Goal: Communication & Community: Answer question/provide support

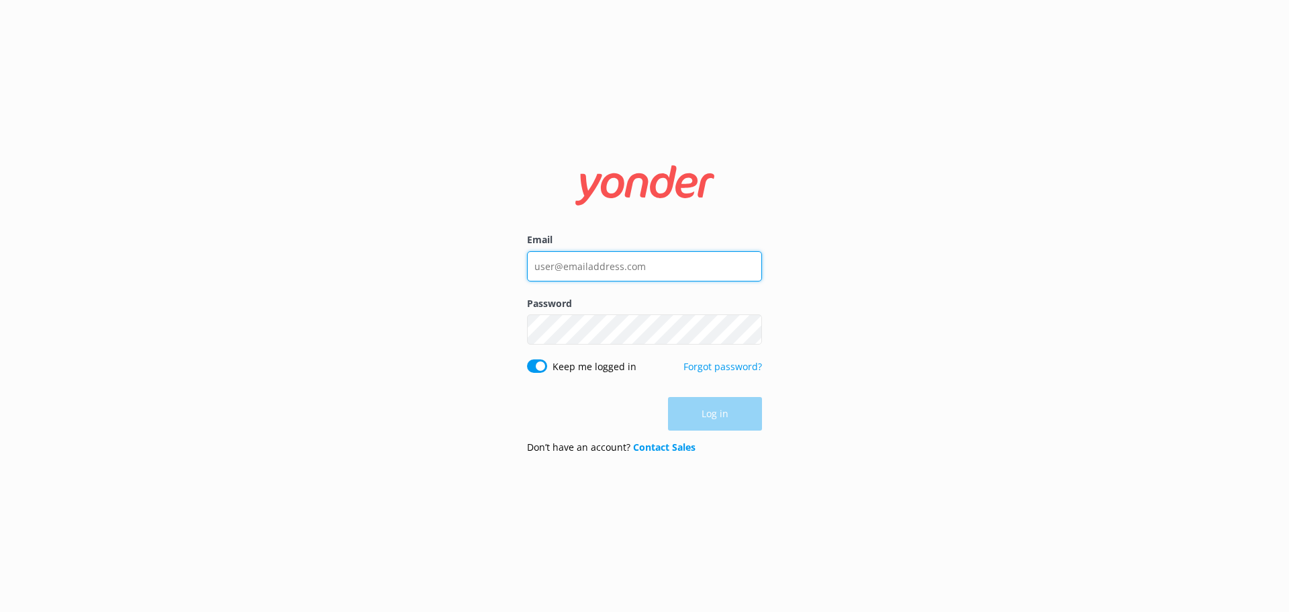
type input "[PERSON_NAME][EMAIL_ADDRESS][DOMAIN_NAME]"
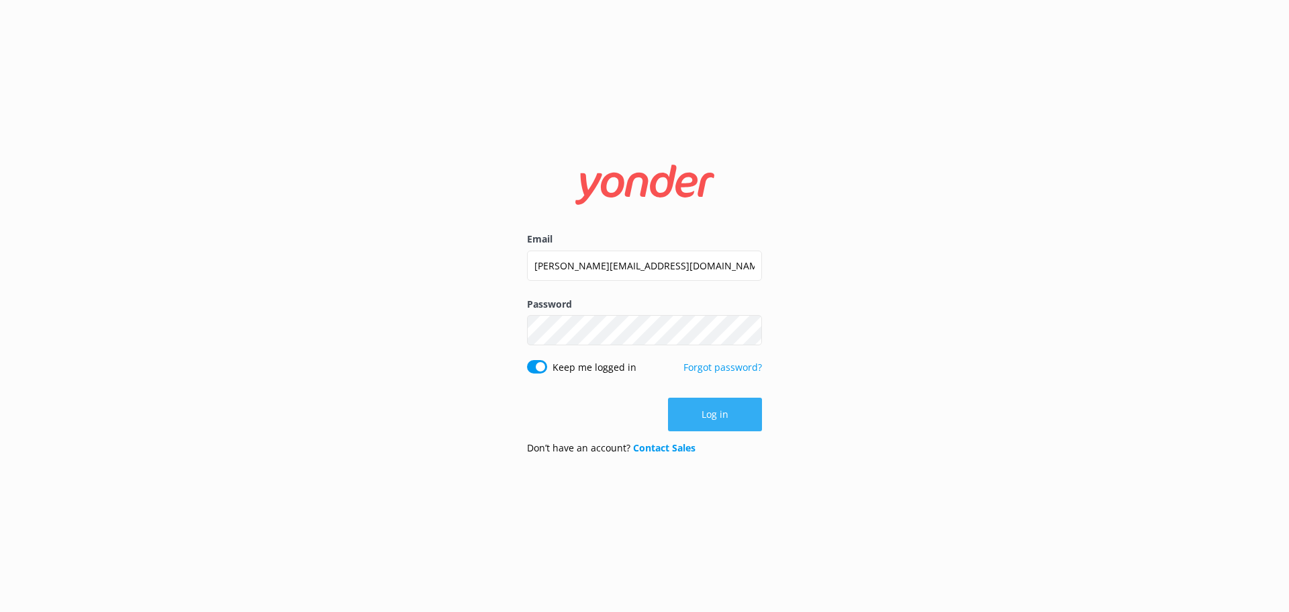
click at [704, 417] on div "Log in" at bounding box center [644, 415] width 235 height 34
click at [704, 417] on button "Log in" at bounding box center [715, 415] width 94 height 34
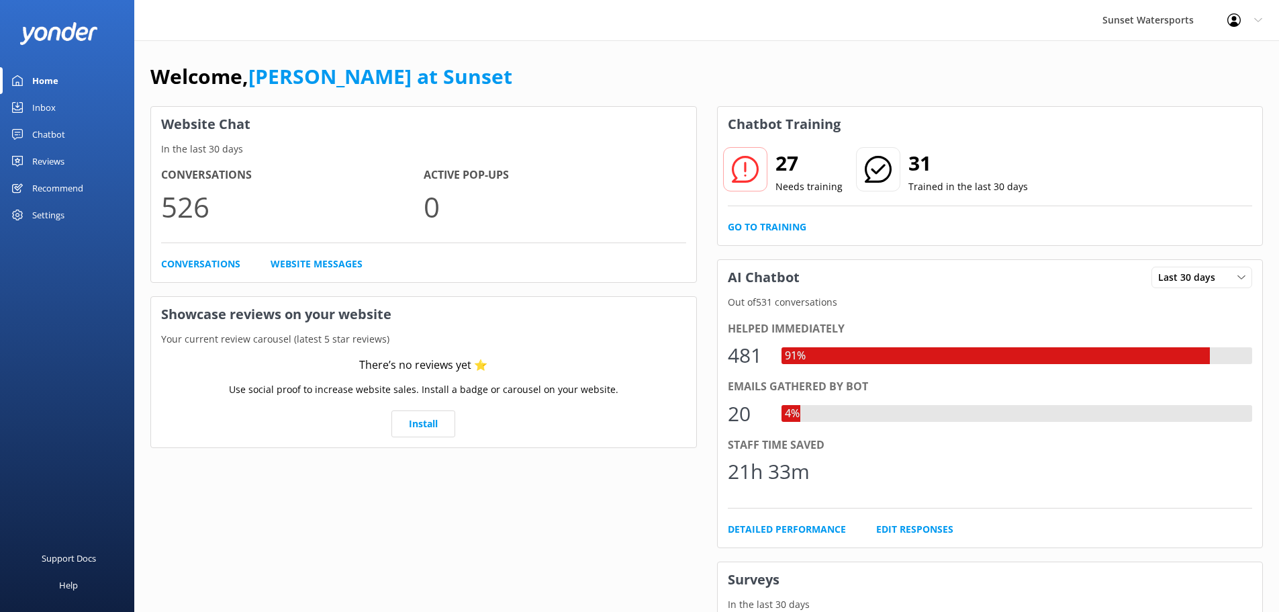
click at [46, 128] on div "Chatbot" at bounding box center [48, 134] width 33 height 27
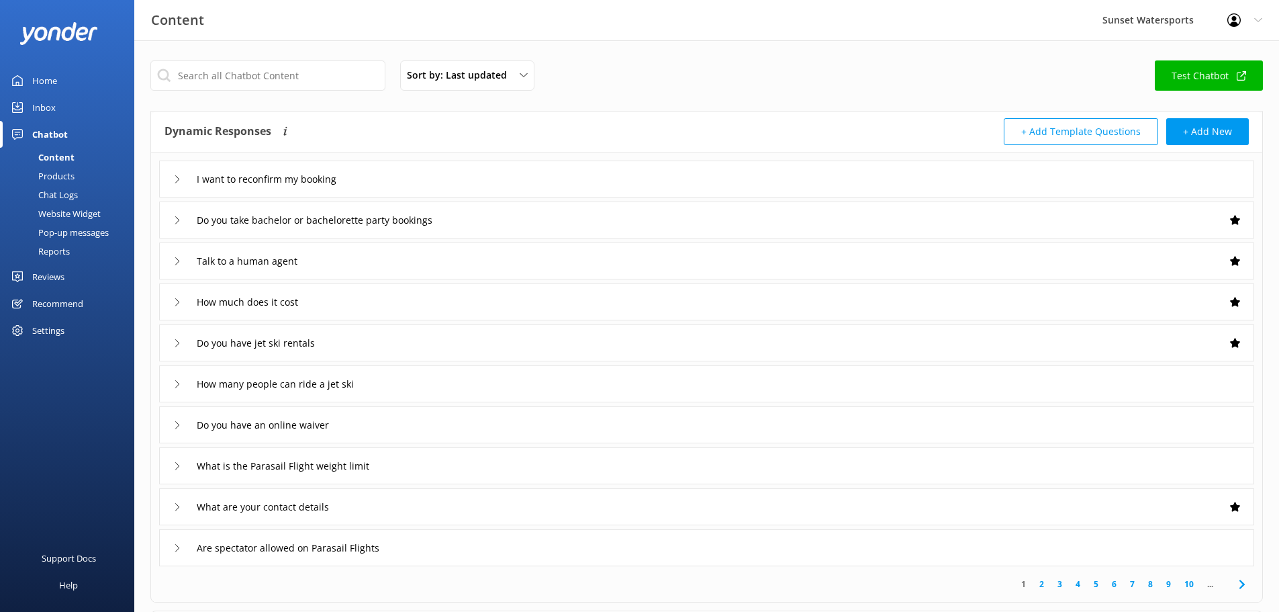
click at [46, 194] on div "Chat Logs" at bounding box center [43, 194] width 70 height 19
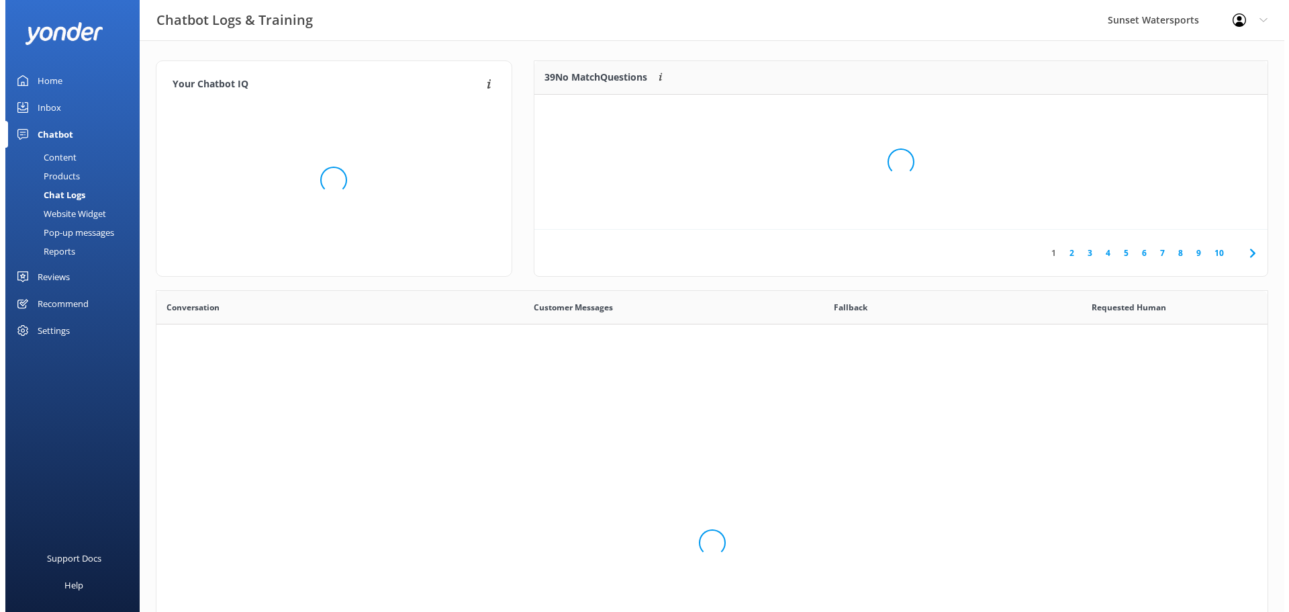
scroll to position [461, 1101]
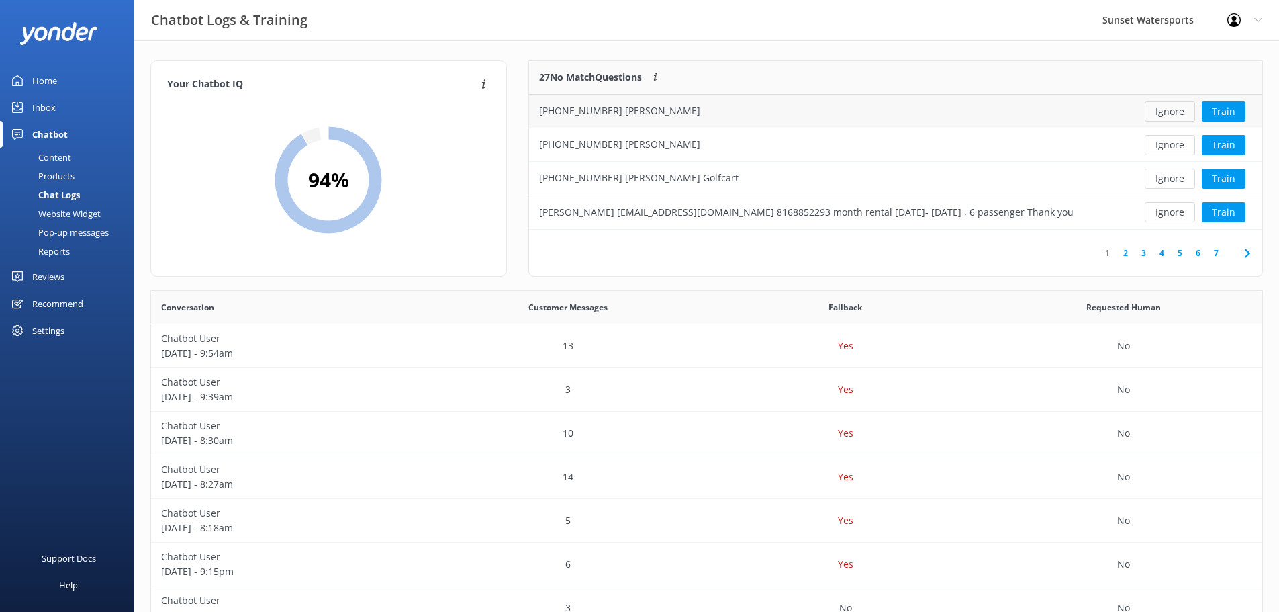
click at [1163, 108] on button "Ignore" at bounding box center [1170, 111] width 50 height 20
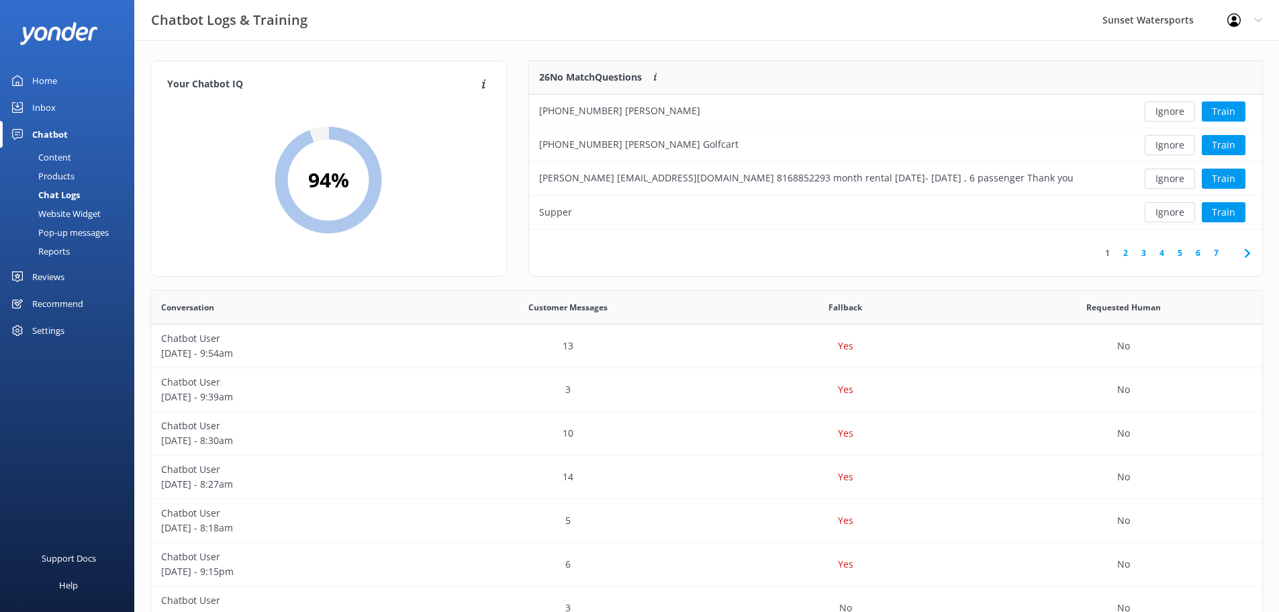
click at [1163, 108] on button "Ignore" at bounding box center [1170, 111] width 50 height 20
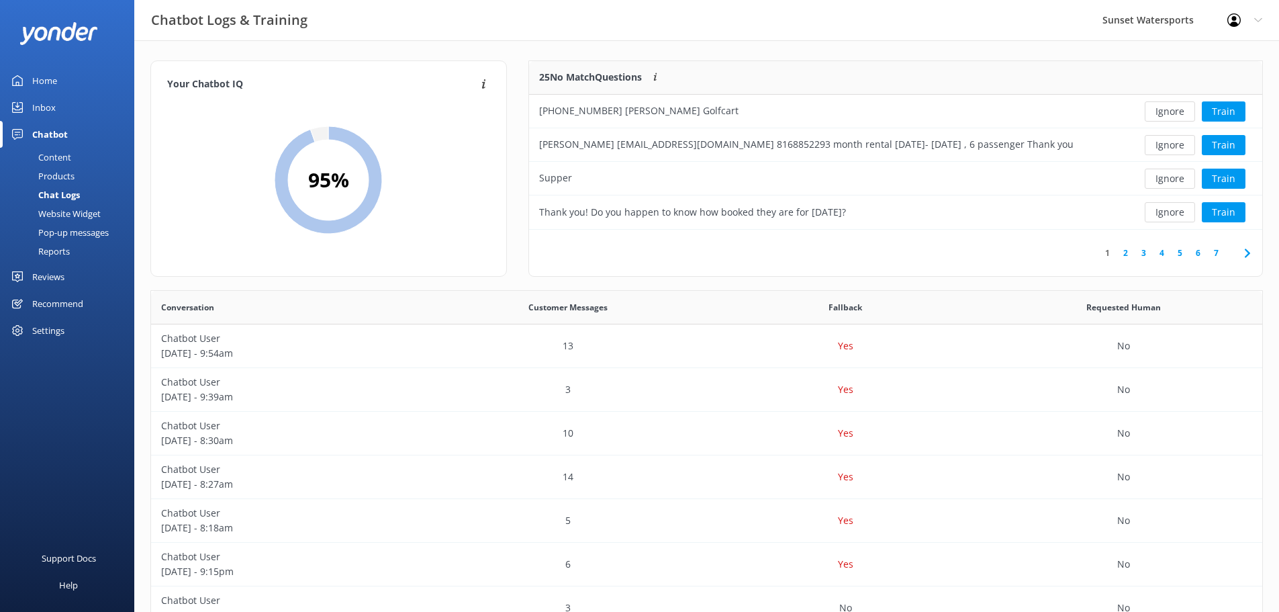
click at [1163, 108] on button "Ignore" at bounding box center [1170, 111] width 50 height 20
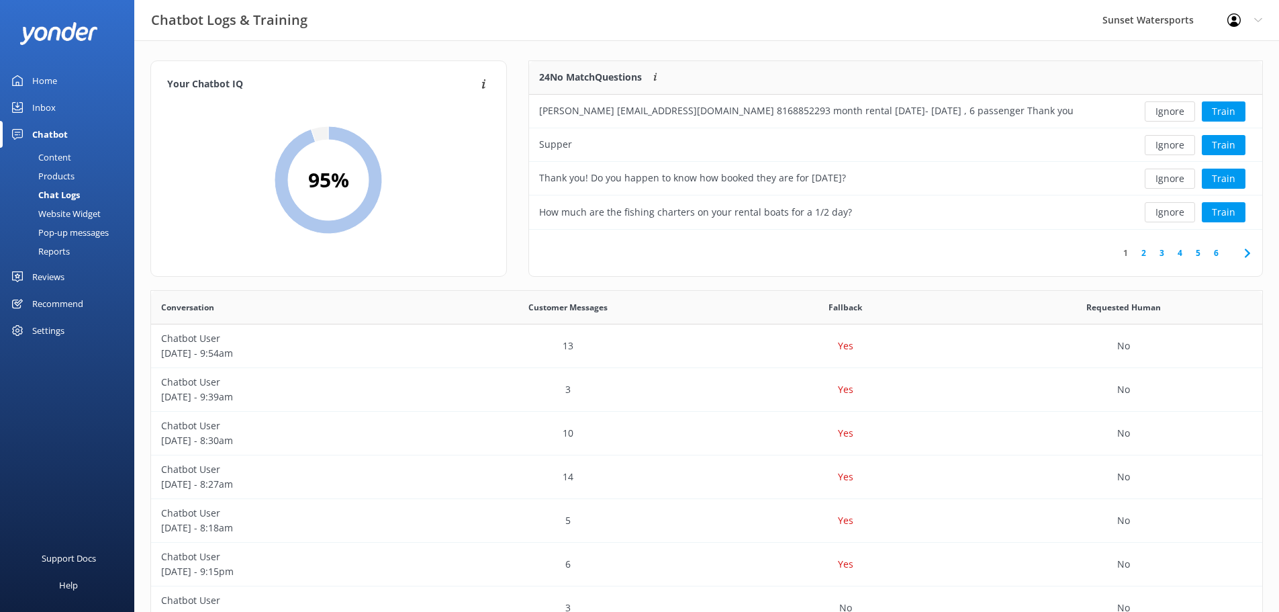
click at [1163, 108] on button "Ignore" at bounding box center [1170, 111] width 50 height 20
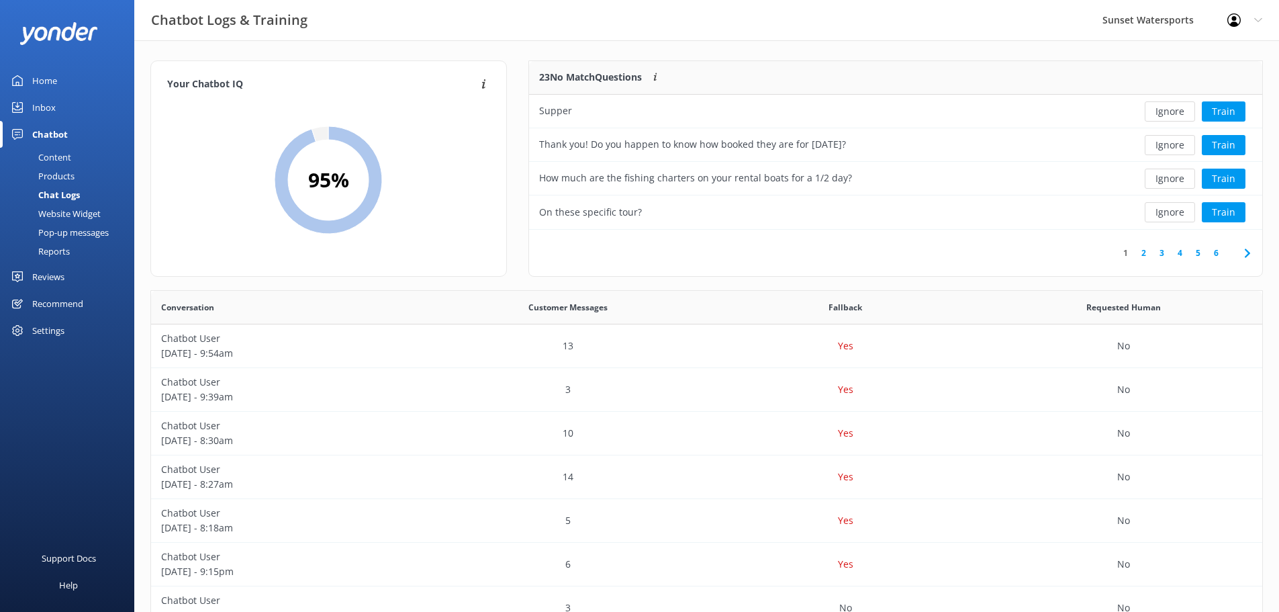
click at [1163, 108] on button "Ignore" at bounding box center [1170, 111] width 50 height 20
click at [1215, 109] on button "Train" at bounding box center [1224, 111] width 44 height 20
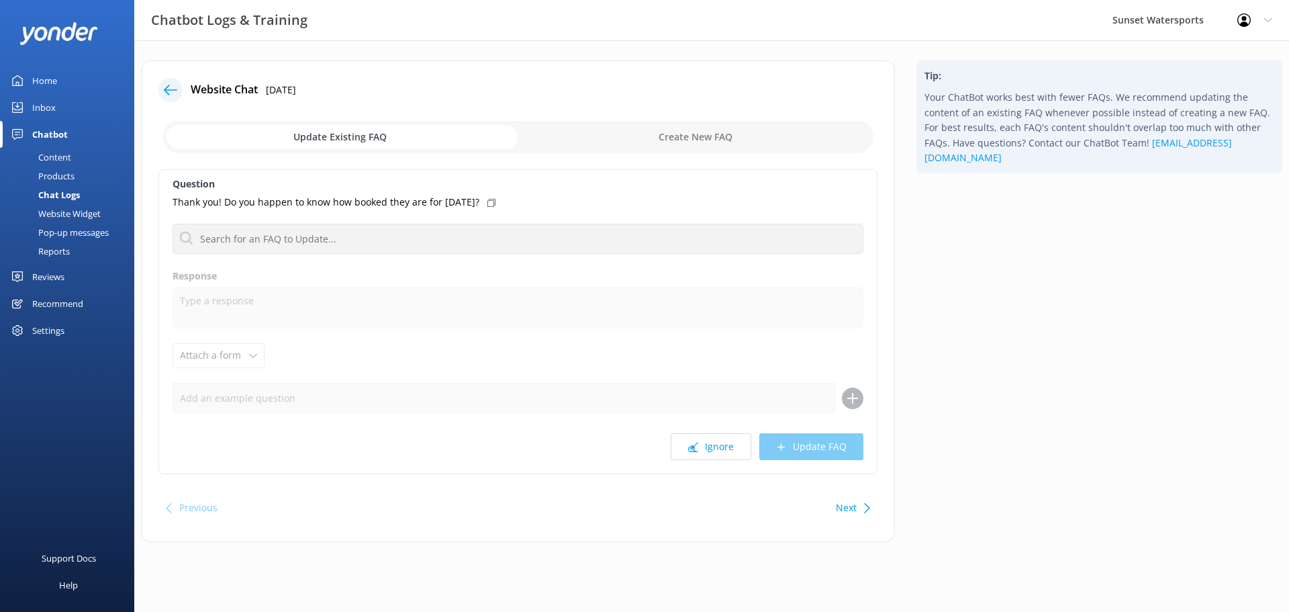
click at [665, 141] on input "checkbox" at bounding box center [517, 137] width 711 height 32
checkbox input "true"
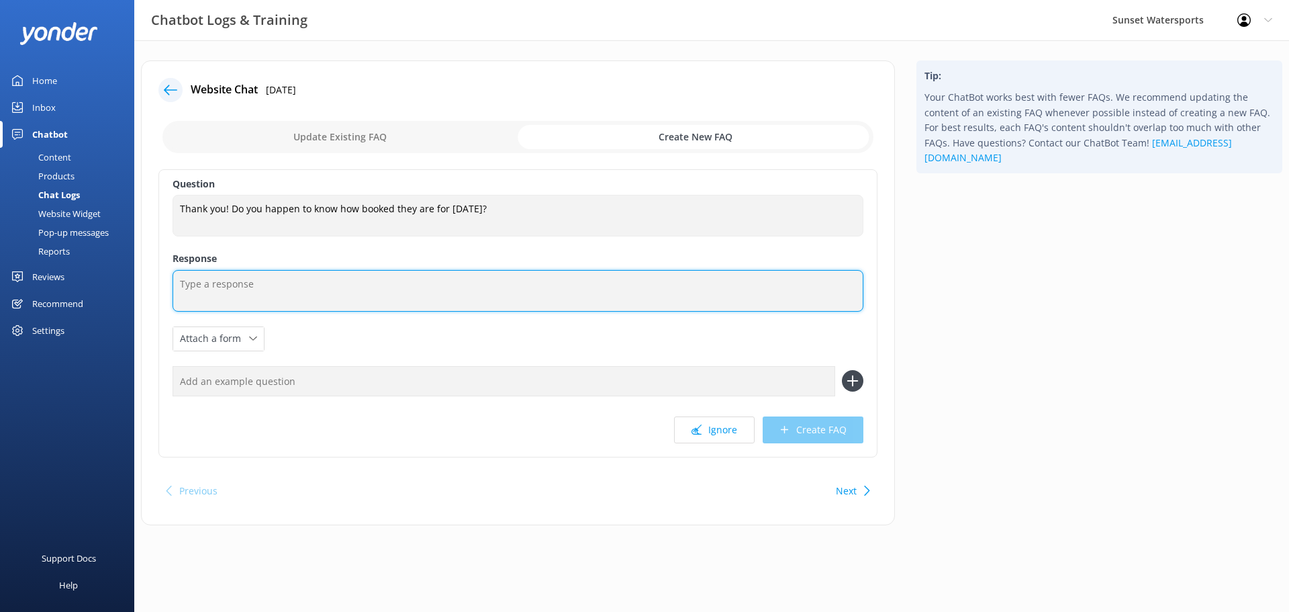
click at [234, 291] on textarea at bounding box center [518, 291] width 691 height 42
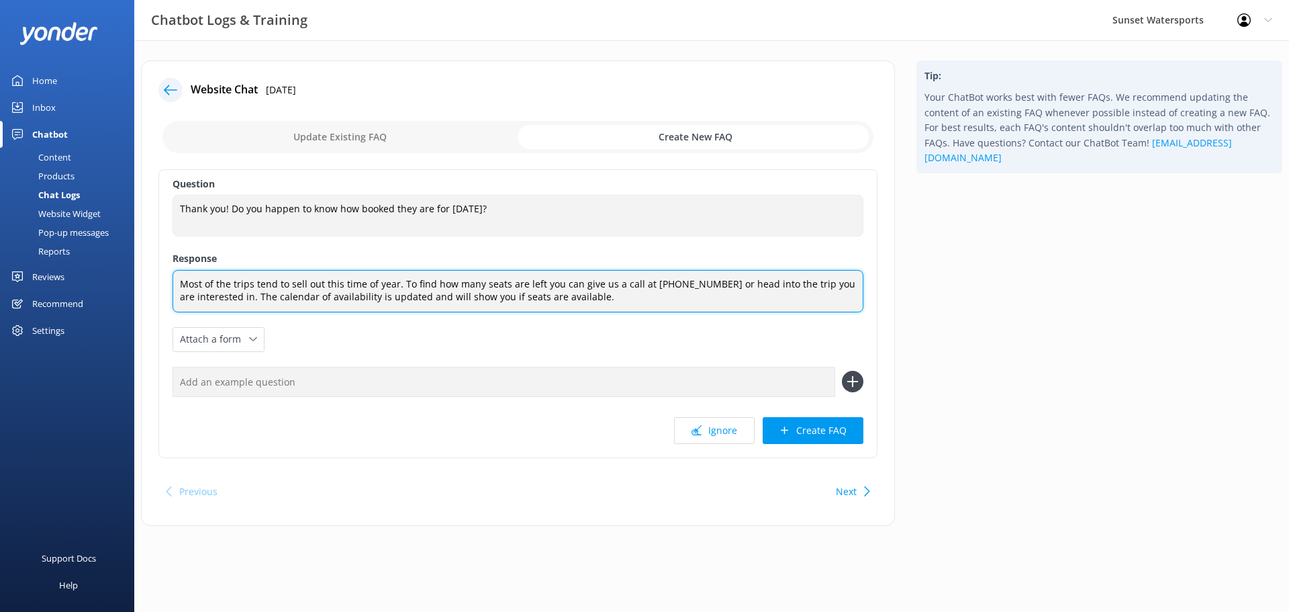
click at [550, 281] on textarea "Most of the trips tend to sell out this time of year. To find how many seats ar…" at bounding box center [518, 291] width 691 height 42
type textarea "Most of the trips tend to sell out this time of year. To find how many seats ar…"
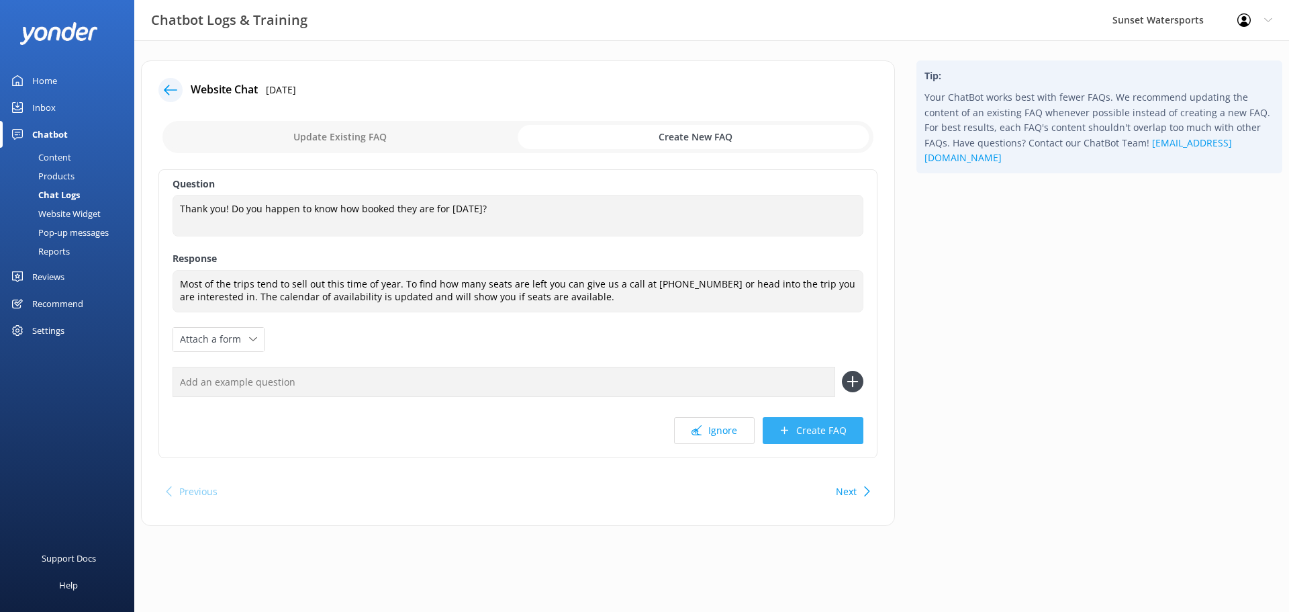
click at [821, 430] on button "Create FAQ" at bounding box center [813, 430] width 101 height 27
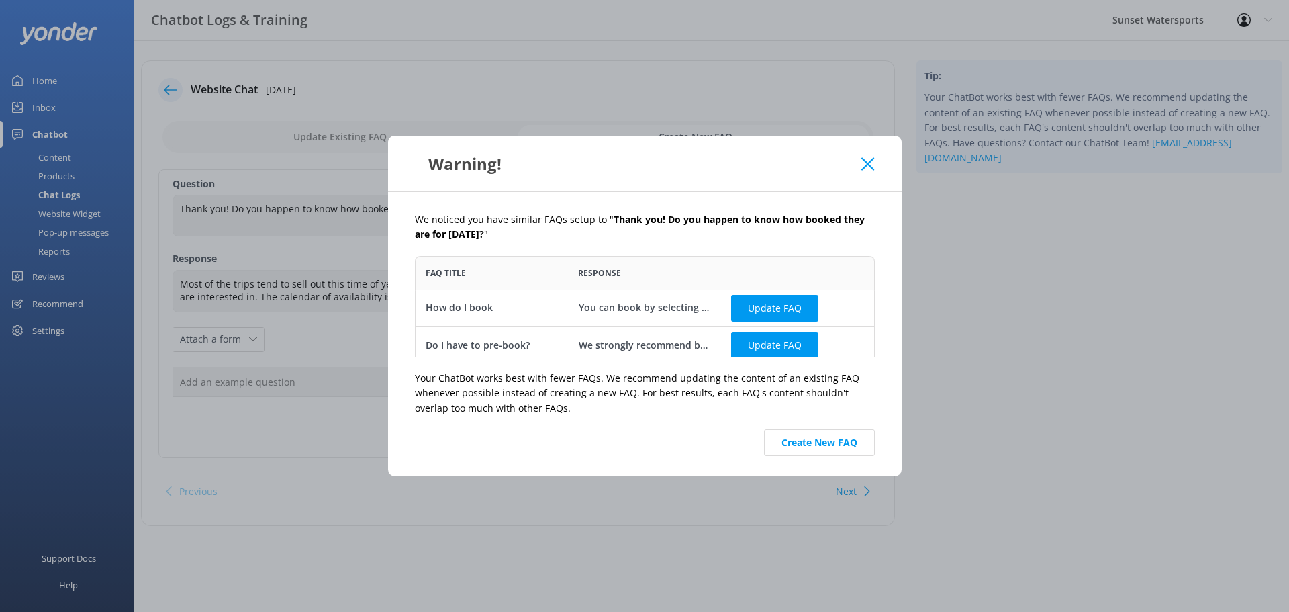
scroll to position [91, 450]
click at [823, 443] on button "Create New FAQ" at bounding box center [819, 442] width 111 height 27
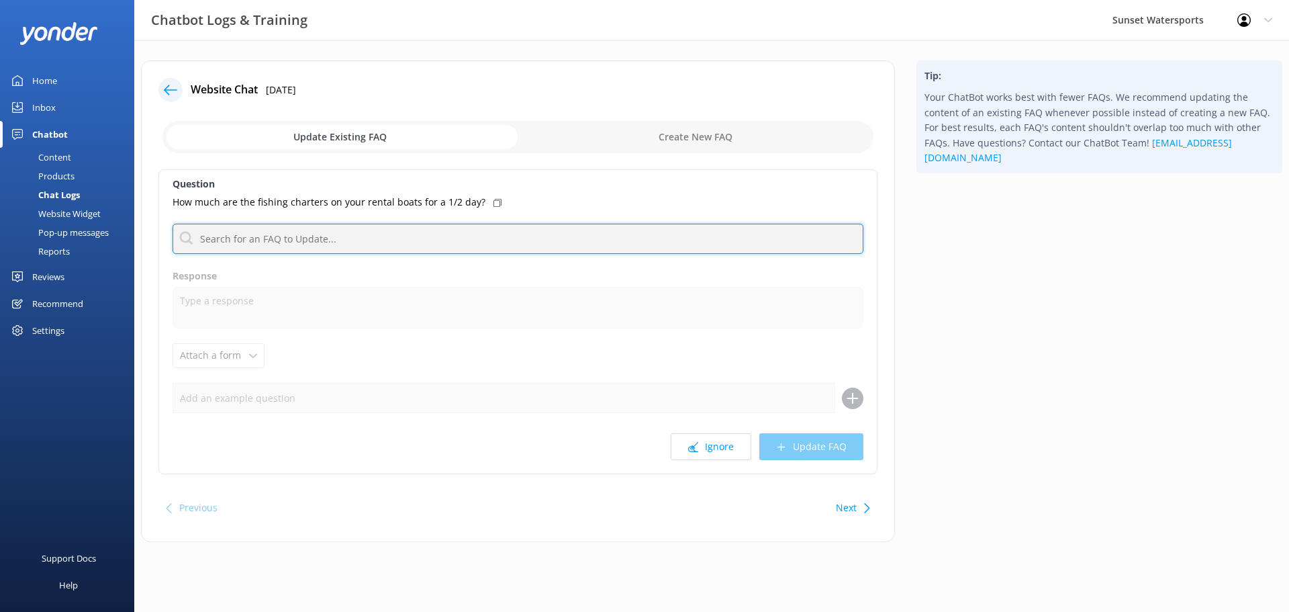
click at [330, 240] on input "text" at bounding box center [518, 239] width 691 height 30
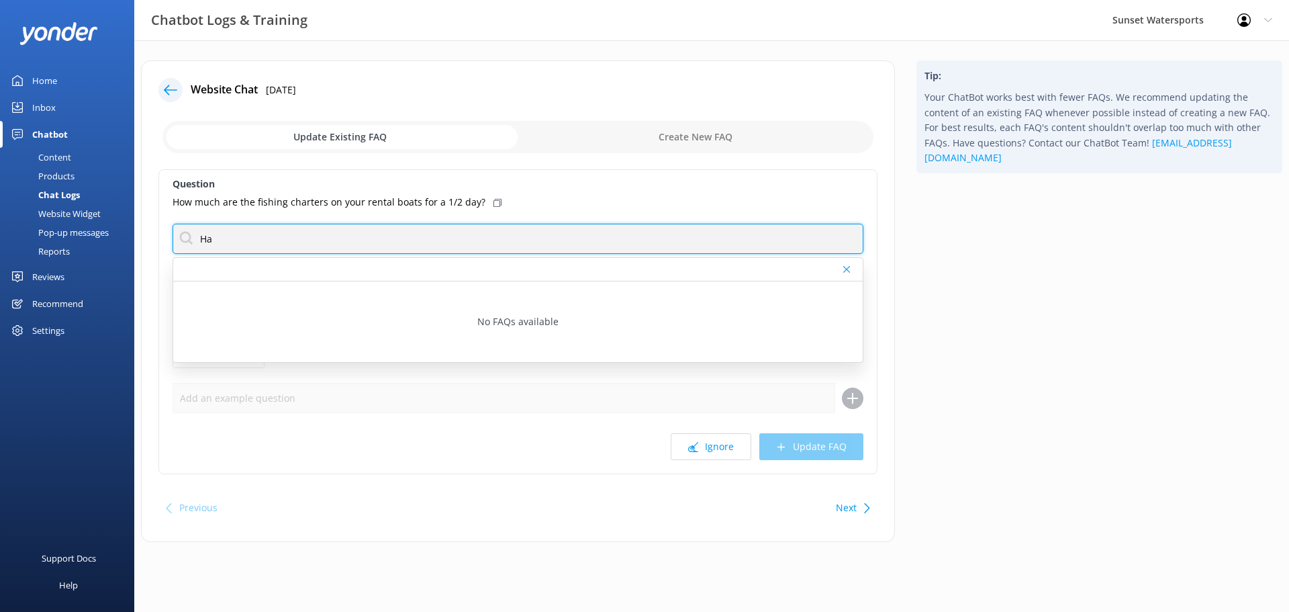
type input "H"
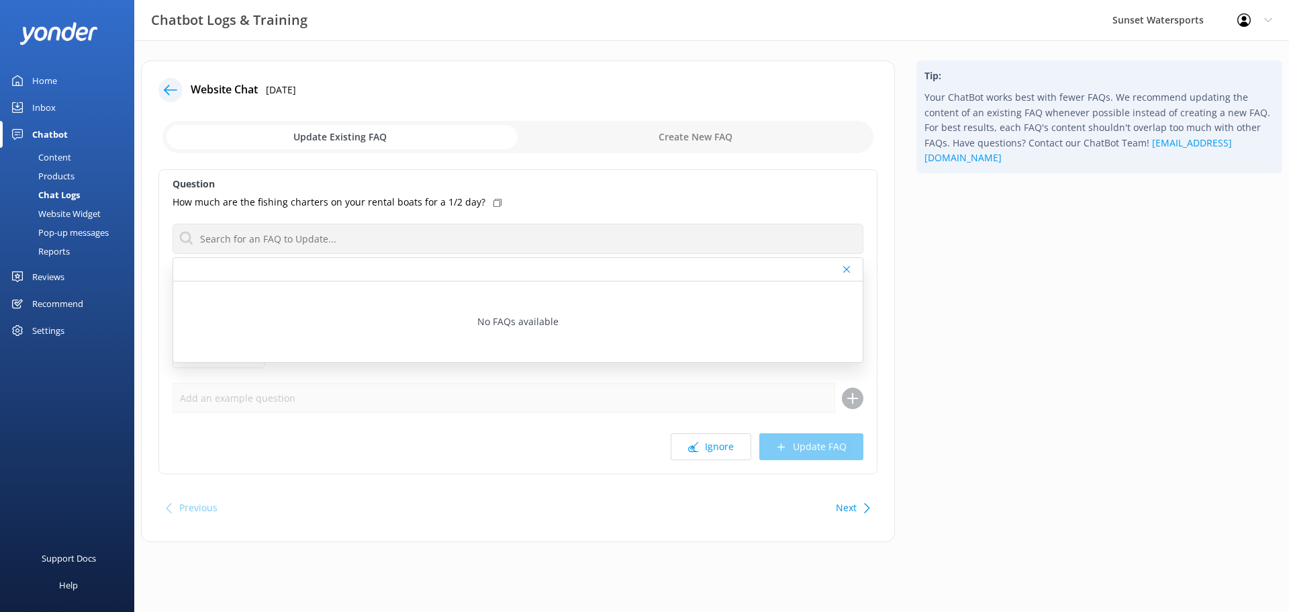
click at [608, 130] on input "checkbox" at bounding box center [517, 137] width 711 height 32
checkbox input "true"
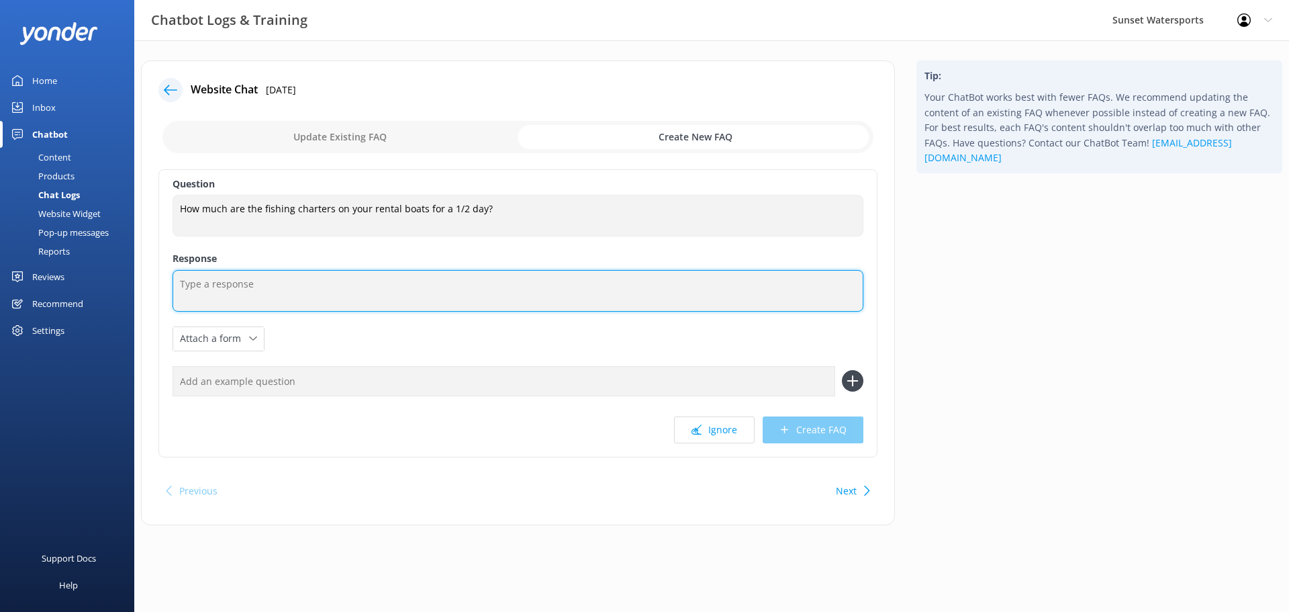
click at [308, 281] on textarea at bounding box center [518, 291] width 691 height 42
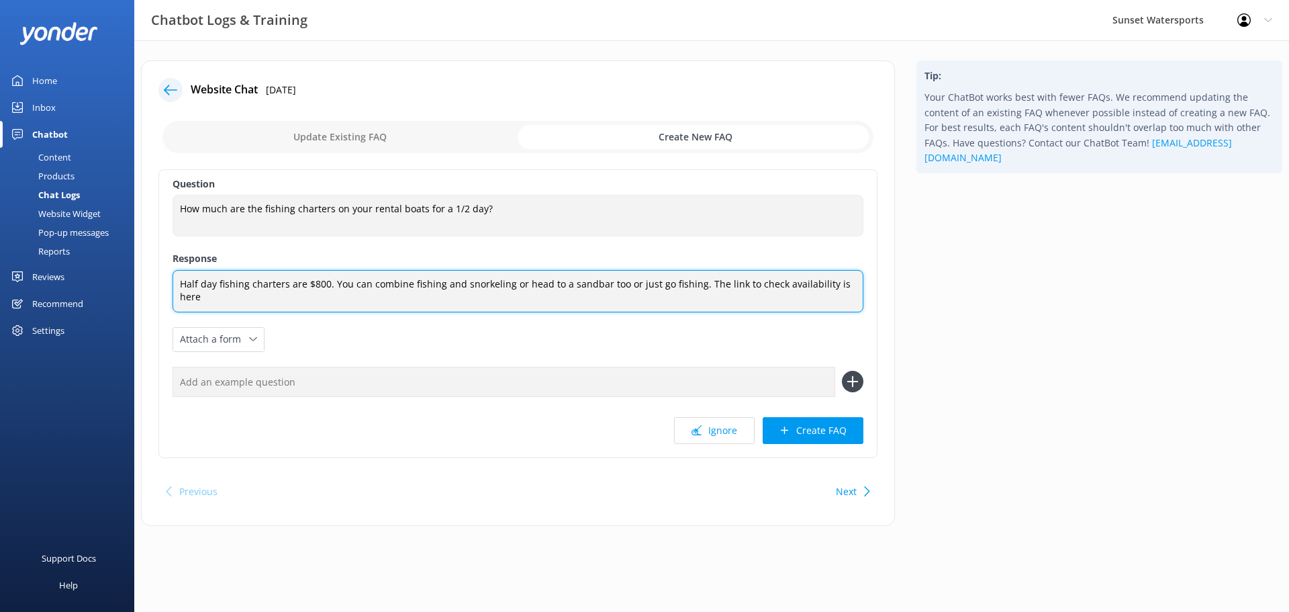
click at [853, 283] on textarea "Half day fishing charters are $800. You can combine fishing and snorkeling or h…" at bounding box center [518, 291] width 691 height 42
paste textarea "[URL][DOMAIN_NAME]"
click at [574, 283] on textarea "Half day fishing charters are $800. You can combine fishing and snorkeling or h…" at bounding box center [518, 291] width 691 height 42
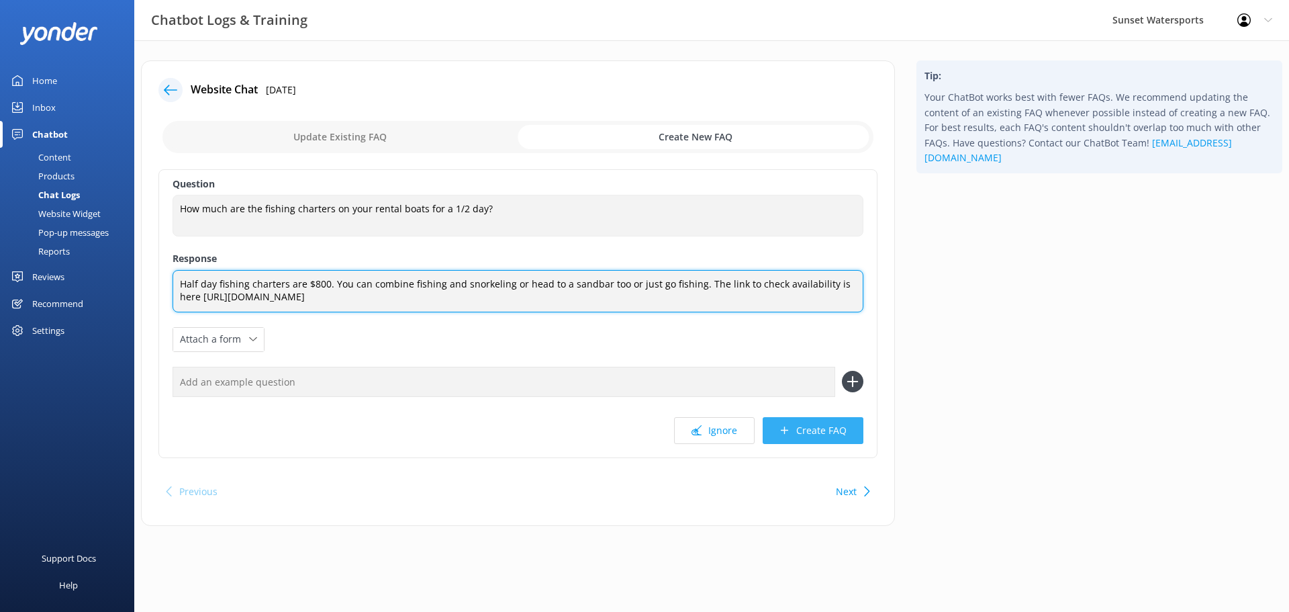
type textarea "Half day fishing charters are $800. You can combine fishing and snorkeling or h…"
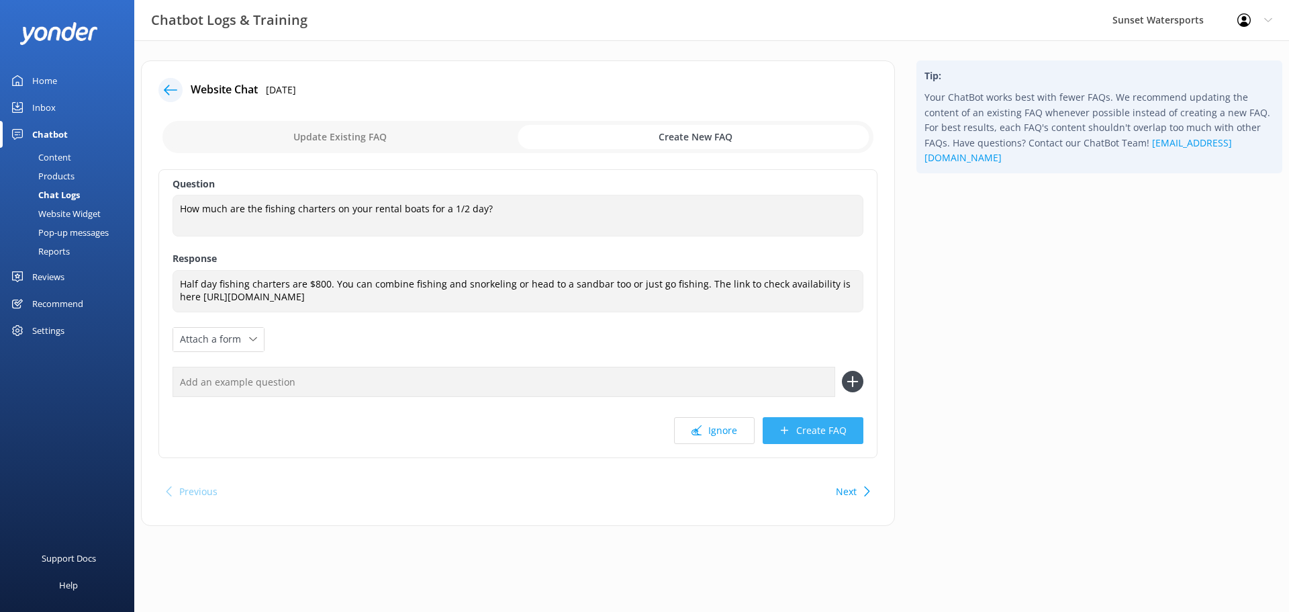
click at [785, 435] on icon at bounding box center [785, 430] width 10 height 10
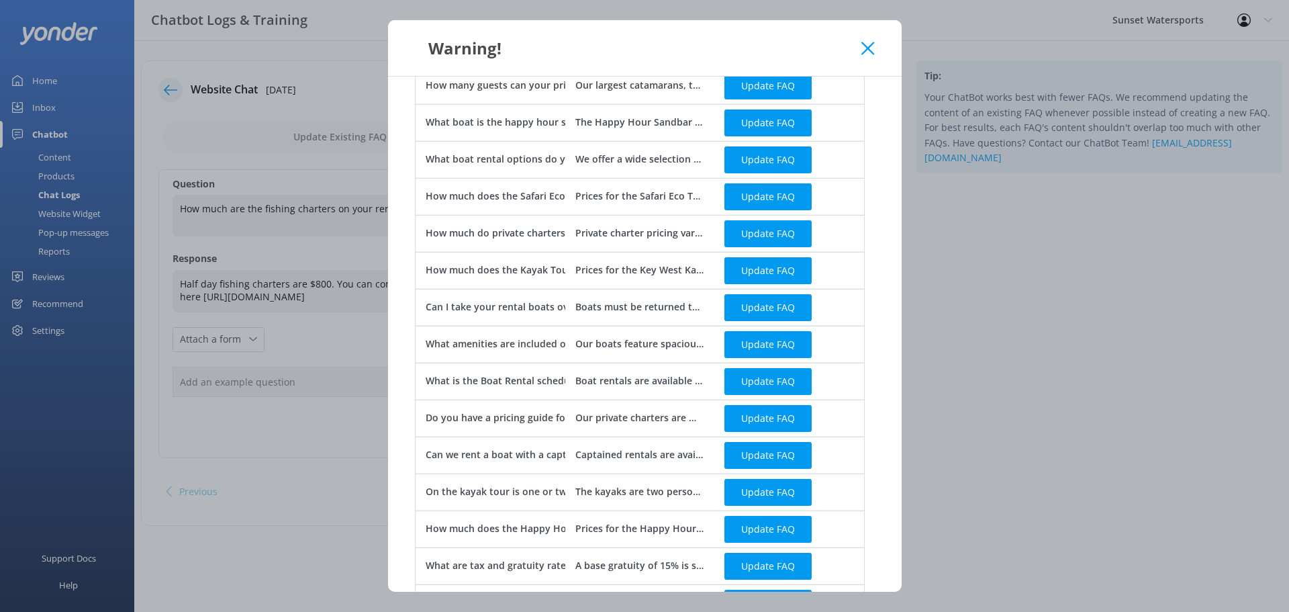
scroll to position [541, 0]
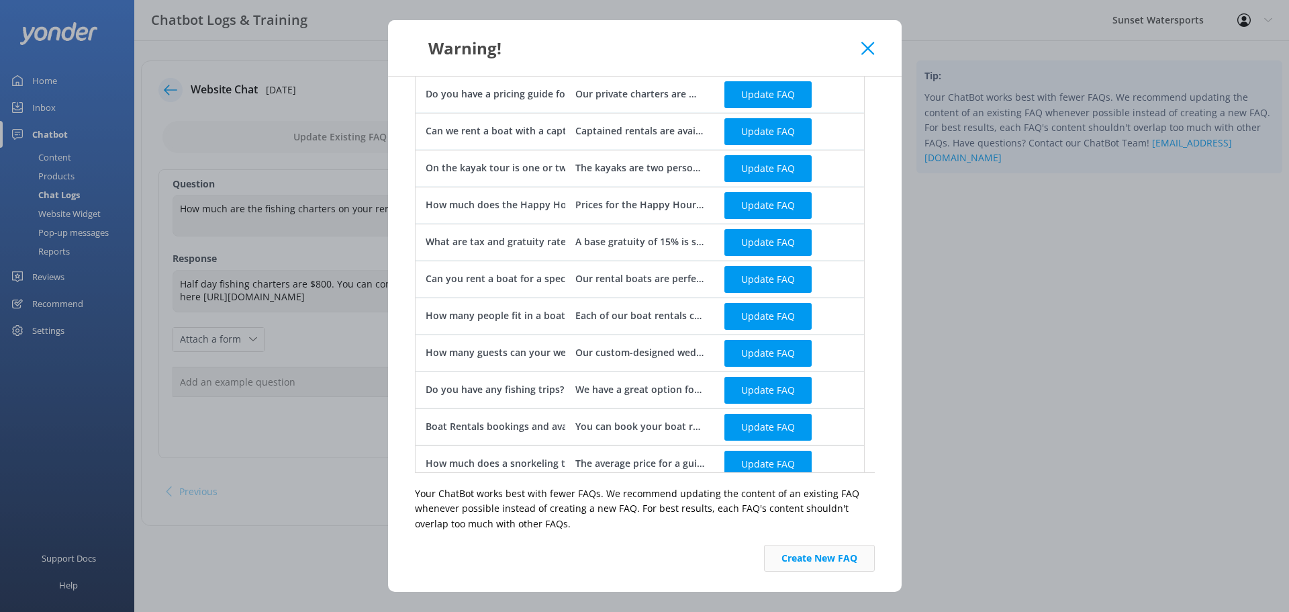
click at [822, 559] on button "Create New FAQ" at bounding box center [819, 558] width 111 height 27
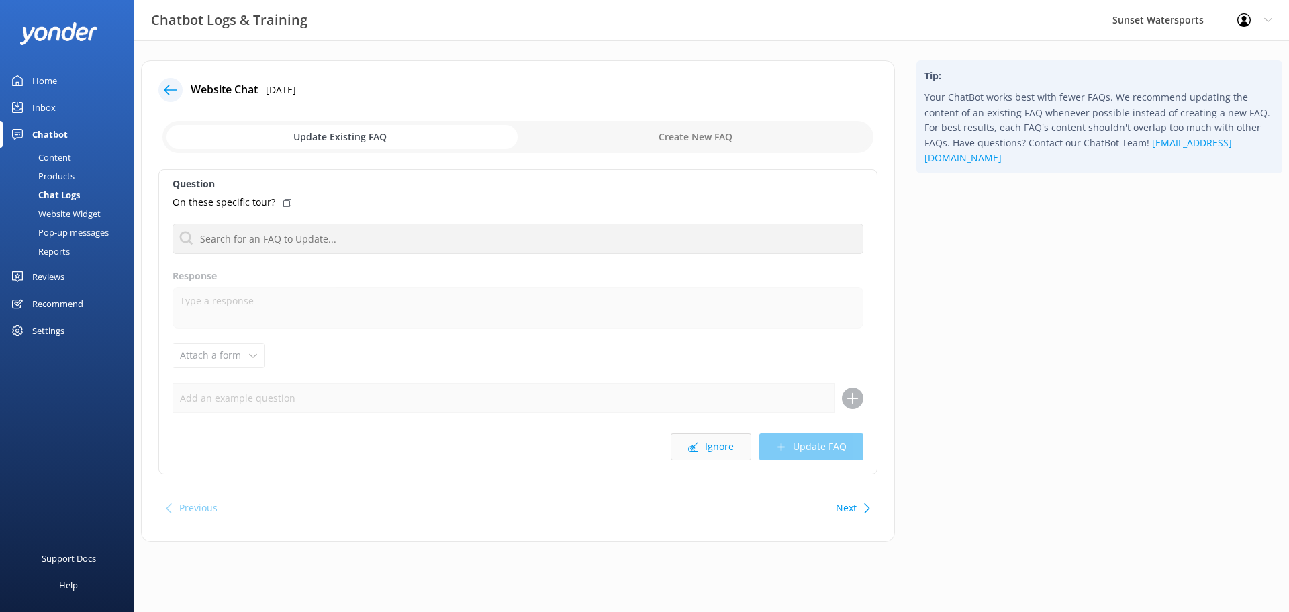
click at [706, 440] on button "Ignore" at bounding box center [711, 446] width 81 height 27
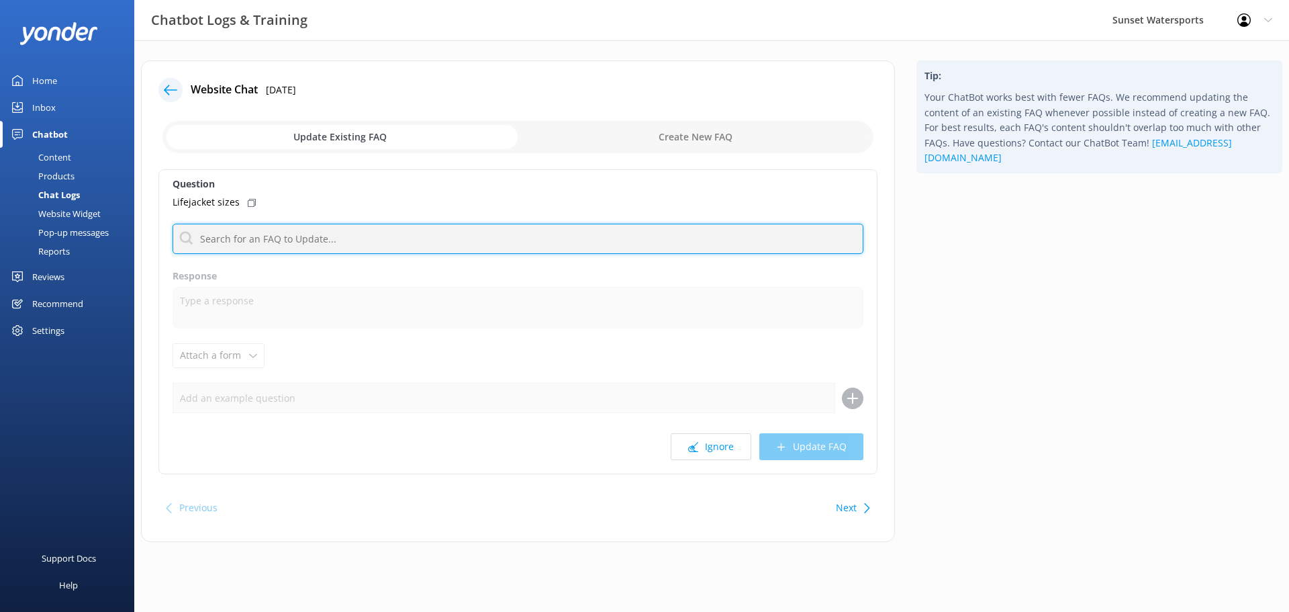
click at [269, 238] on input "text" at bounding box center [518, 239] width 691 height 30
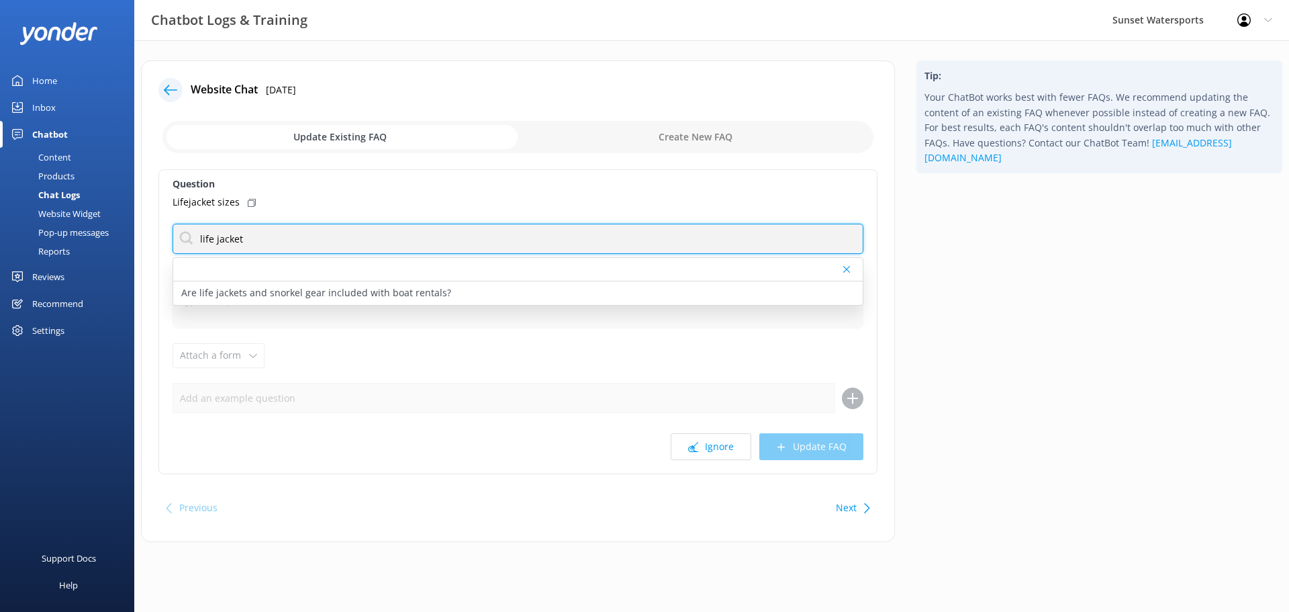
type input "life jacket"
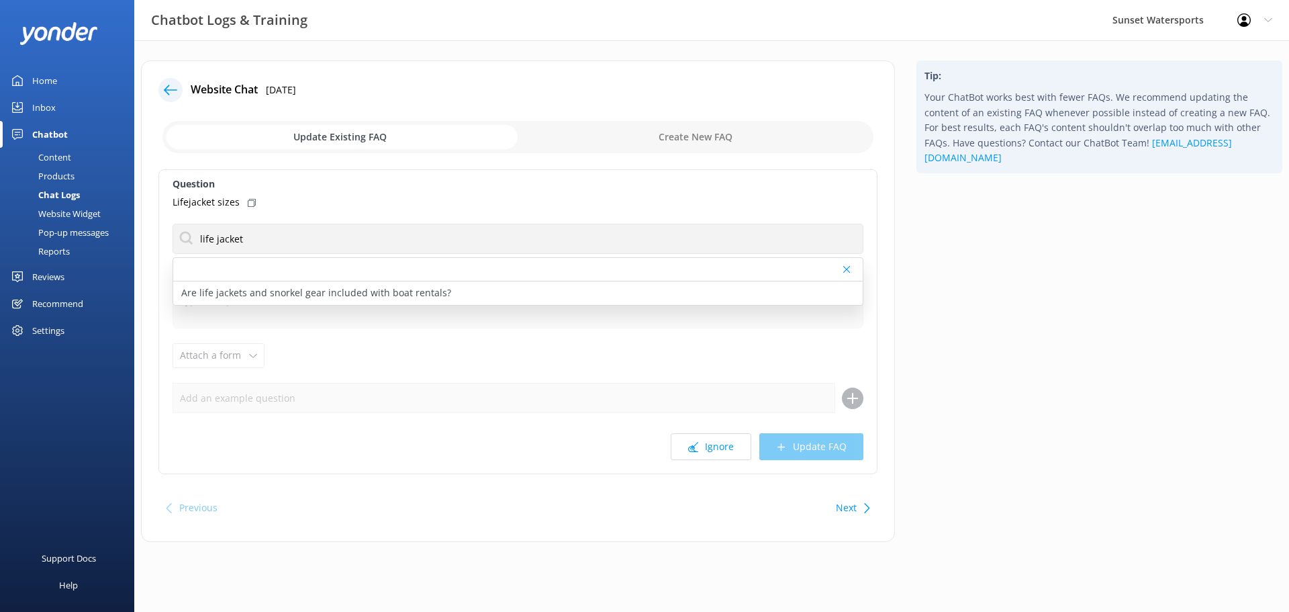
click at [335, 195] on div "Lifejacket sizes" at bounding box center [518, 202] width 691 height 15
click at [319, 195] on div "Lifejacket sizes" at bounding box center [518, 202] width 691 height 15
click at [253, 204] on icon at bounding box center [252, 203] width 8 height 8
click at [671, 131] on input "checkbox" at bounding box center [517, 137] width 711 height 32
checkbox input "true"
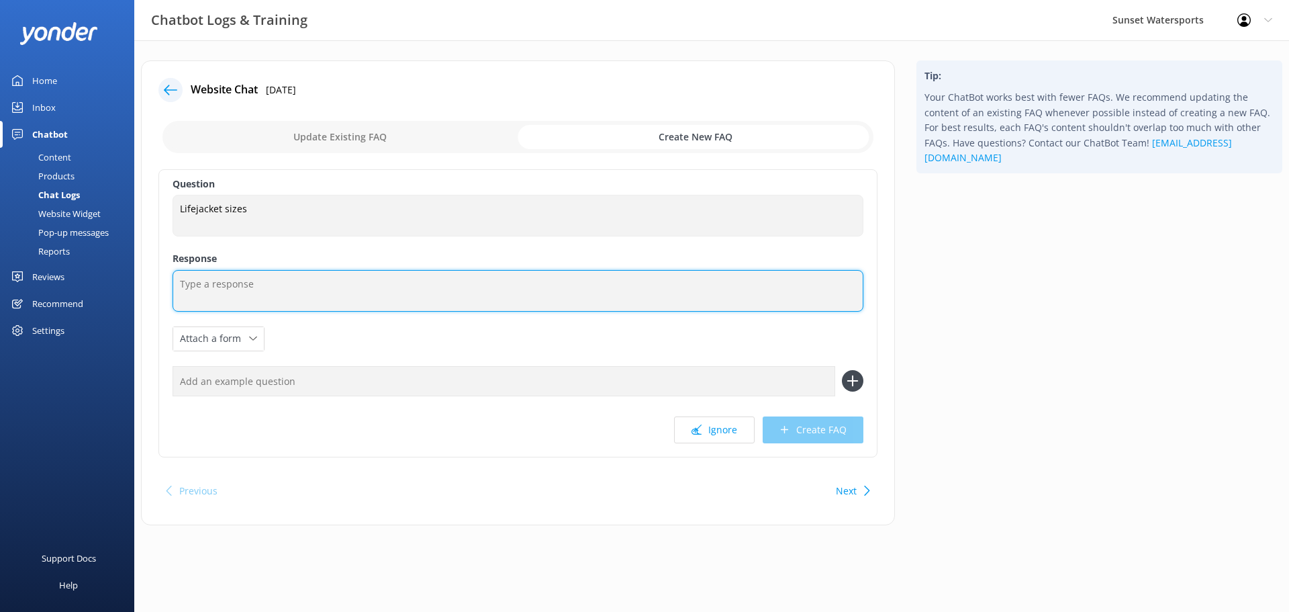
click at [229, 280] on textarea at bounding box center [518, 291] width 691 height 42
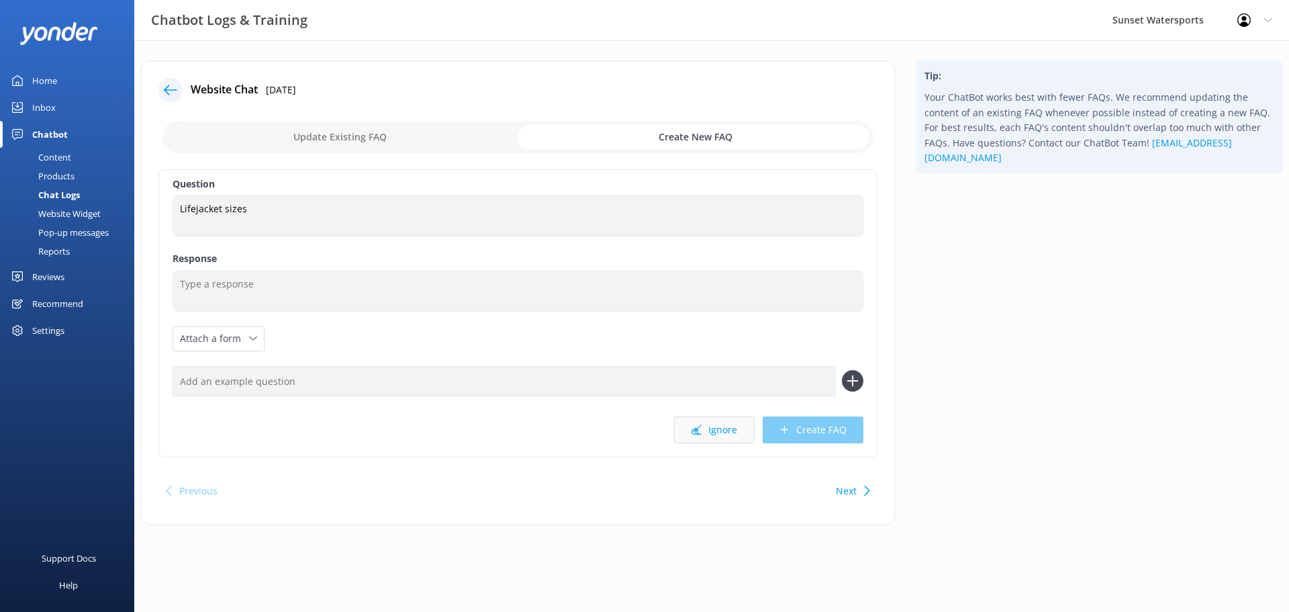
click at [714, 434] on button "Ignore" at bounding box center [714, 429] width 81 height 27
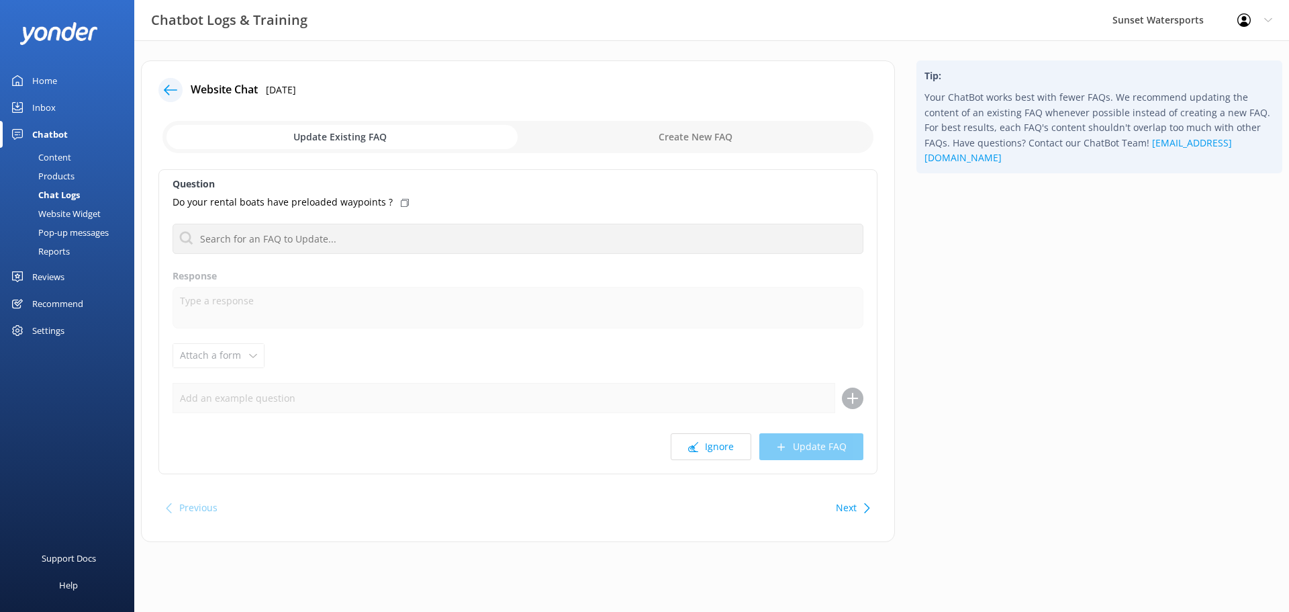
click at [631, 128] on input "checkbox" at bounding box center [517, 137] width 711 height 32
checkbox input "true"
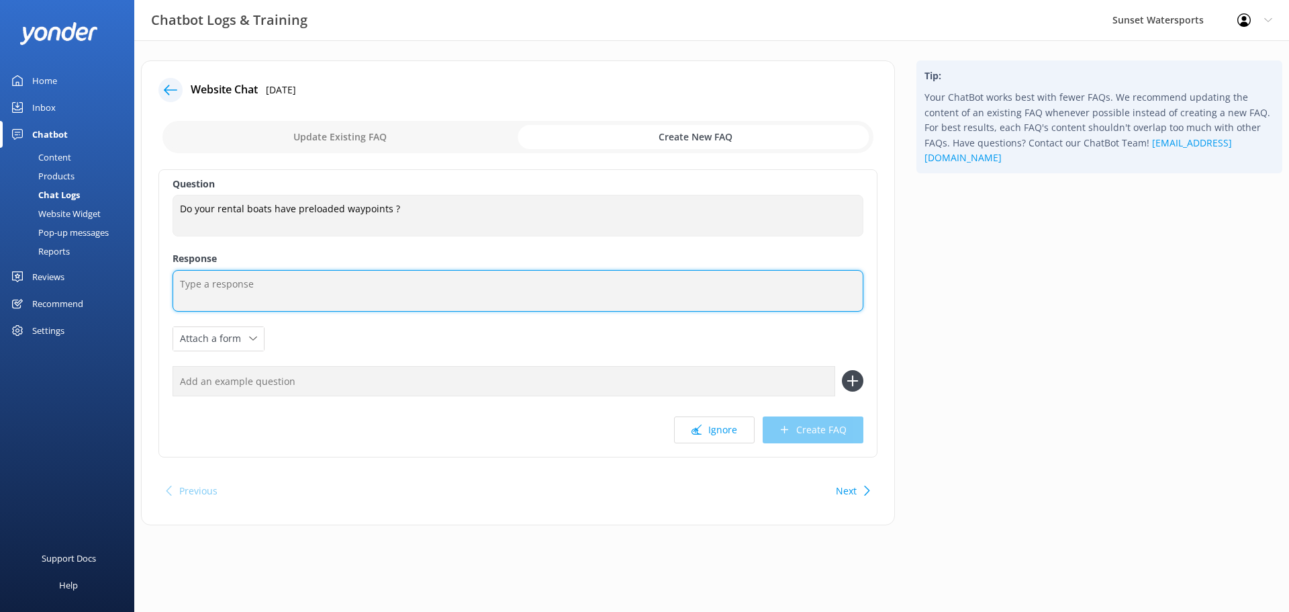
click at [252, 282] on textarea at bounding box center [518, 291] width 691 height 42
type textarea "Our rental boat agents will help you at check-in and program all the waypoints …"
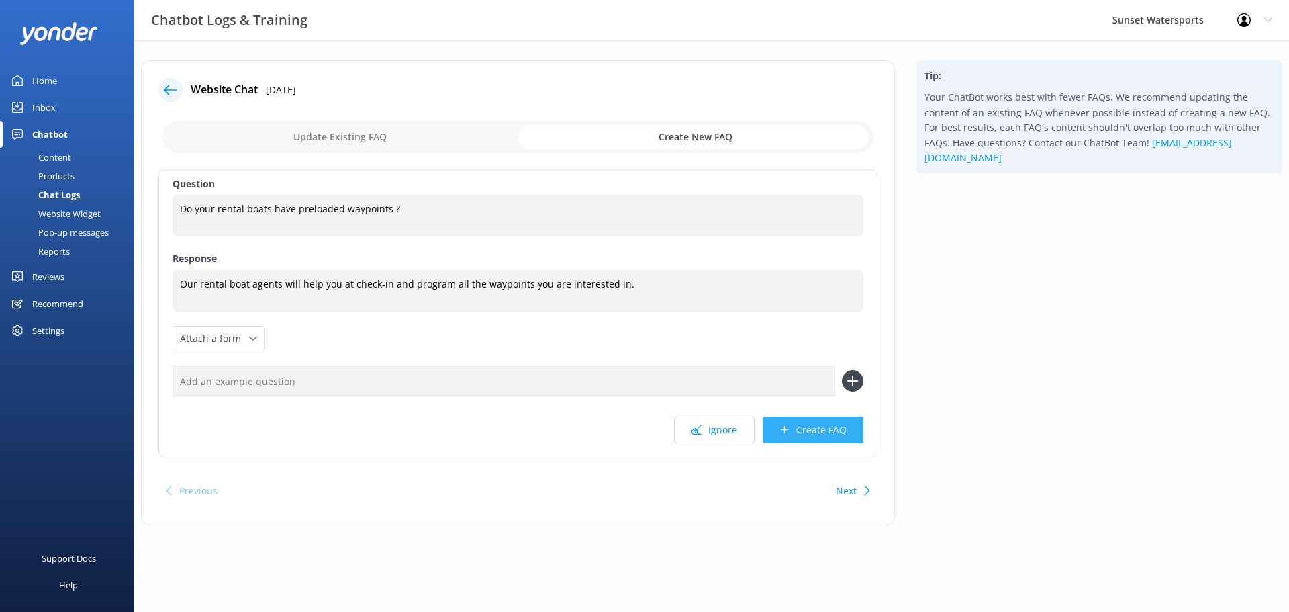
click at [796, 431] on button "Create FAQ" at bounding box center [813, 429] width 101 height 27
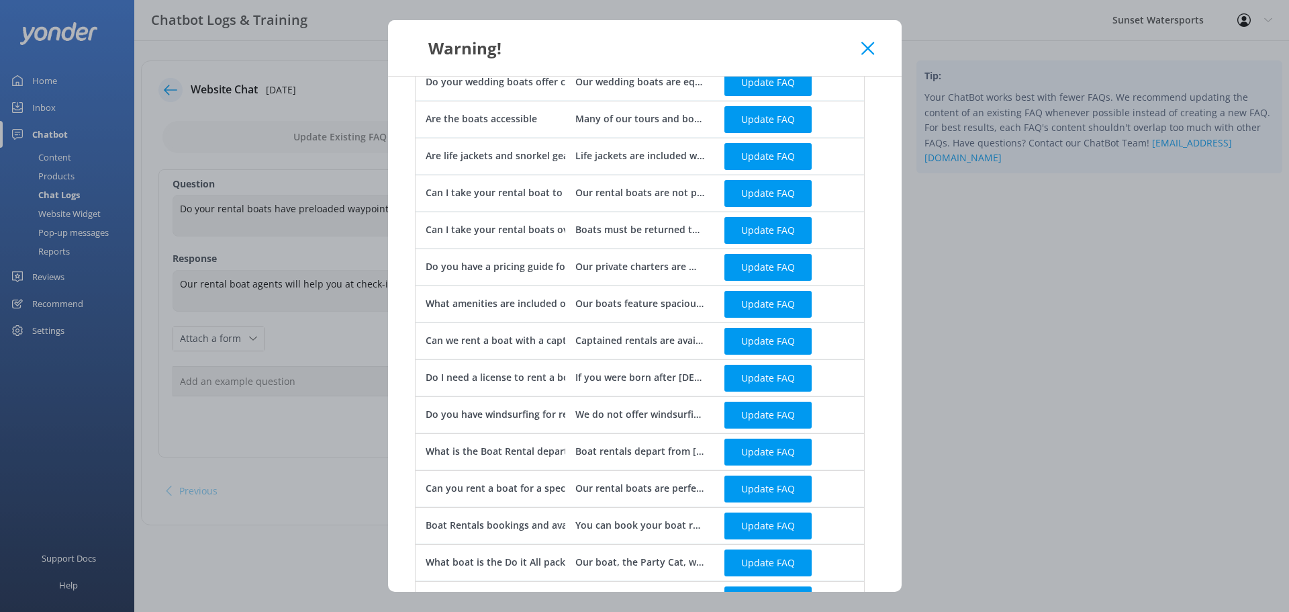
scroll to position [493, 0]
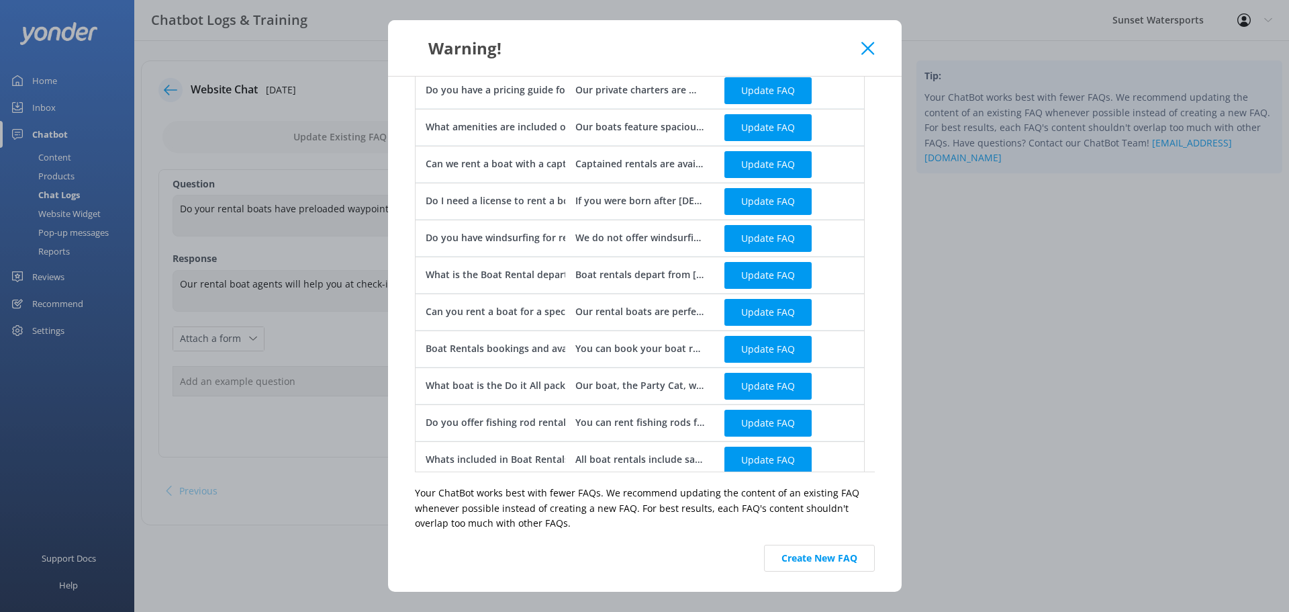
click at [830, 543] on div "We noticed you have similar FAQs setup to " Do your rental boats have preloaded…" at bounding box center [645, 334] width 514 height 515
click at [830, 554] on button "Create New FAQ" at bounding box center [819, 558] width 111 height 27
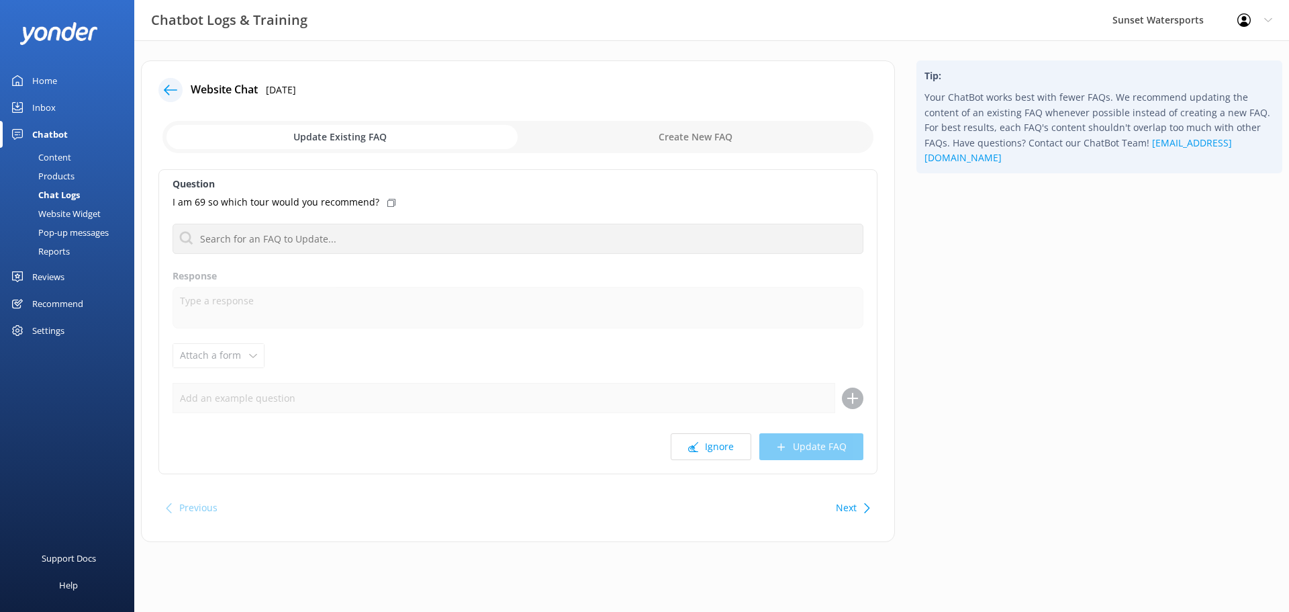
click at [643, 133] on input "checkbox" at bounding box center [517, 137] width 711 height 32
checkbox input "true"
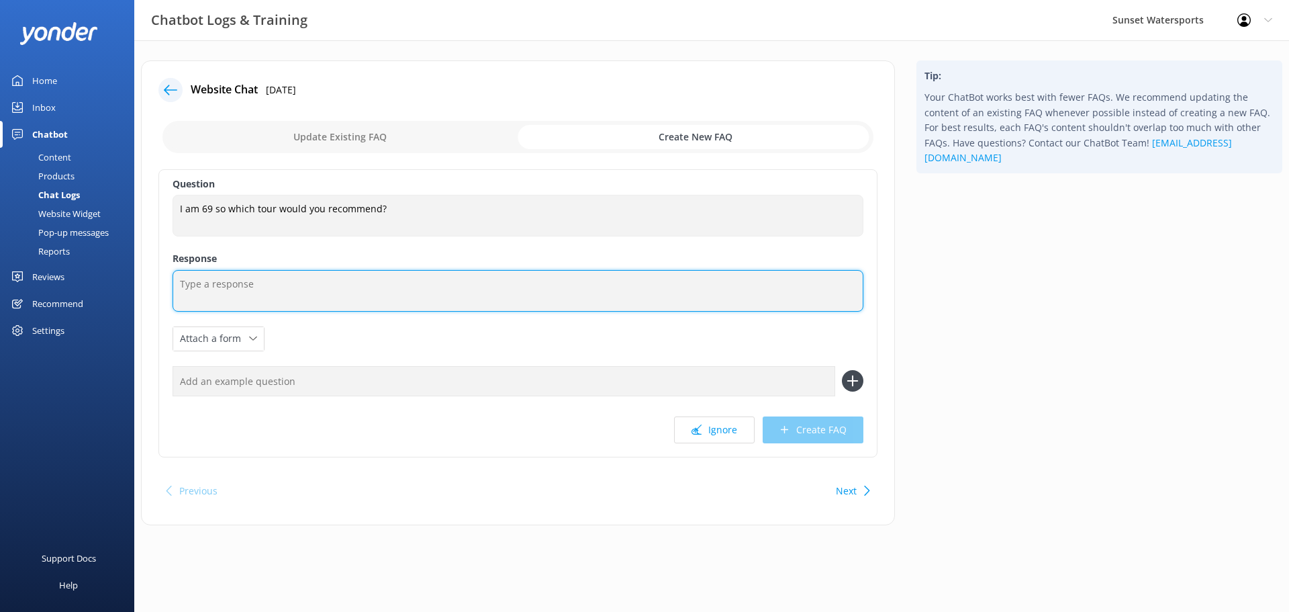
click at [277, 275] on textarea at bounding box center [518, 291] width 691 height 42
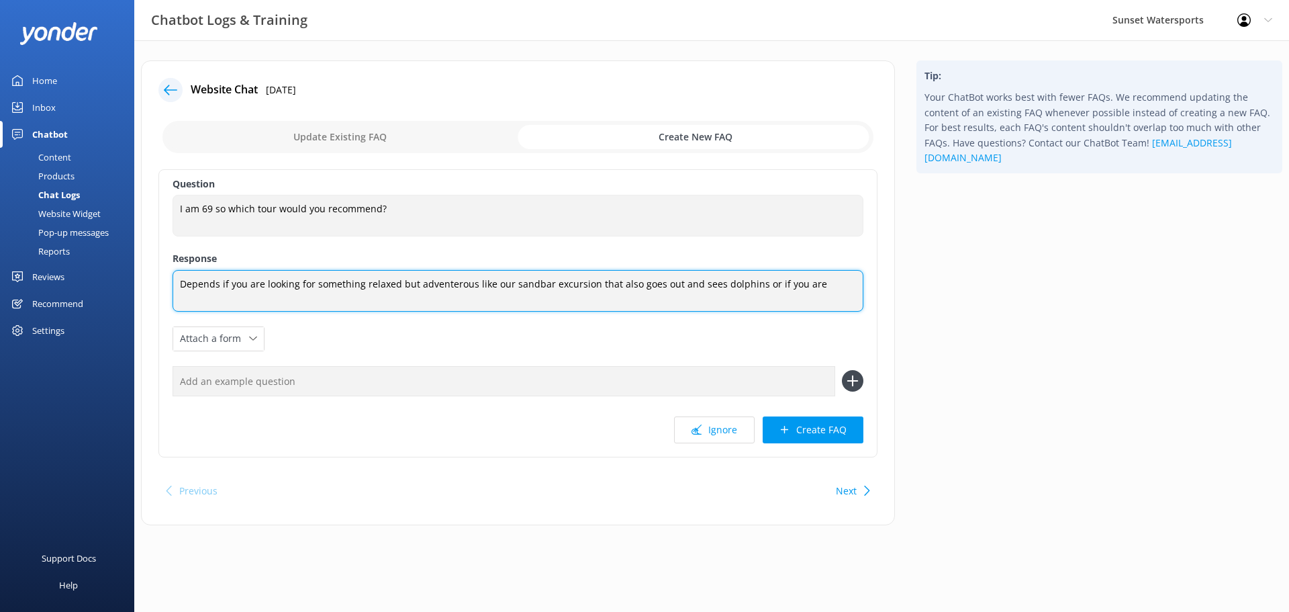
click at [434, 288] on textarea "Depends if you are looking for something relaxed but adventerous like our sandb…" at bounding box center [518, 291] width 691 height 42
click at [754, 284] on textarea "Depends if you are looking for something relaxed but adventurous like our sandb…" at bounding box center [518, 291] width 691 height 42
paste textarea "[URL][DOMAIN_NAME]"
click at [731, 300] on textarea "Depends if you are looking for something relaxed but adventurous like our sandb…" at bounding box center [518, 291] width 691 height 42
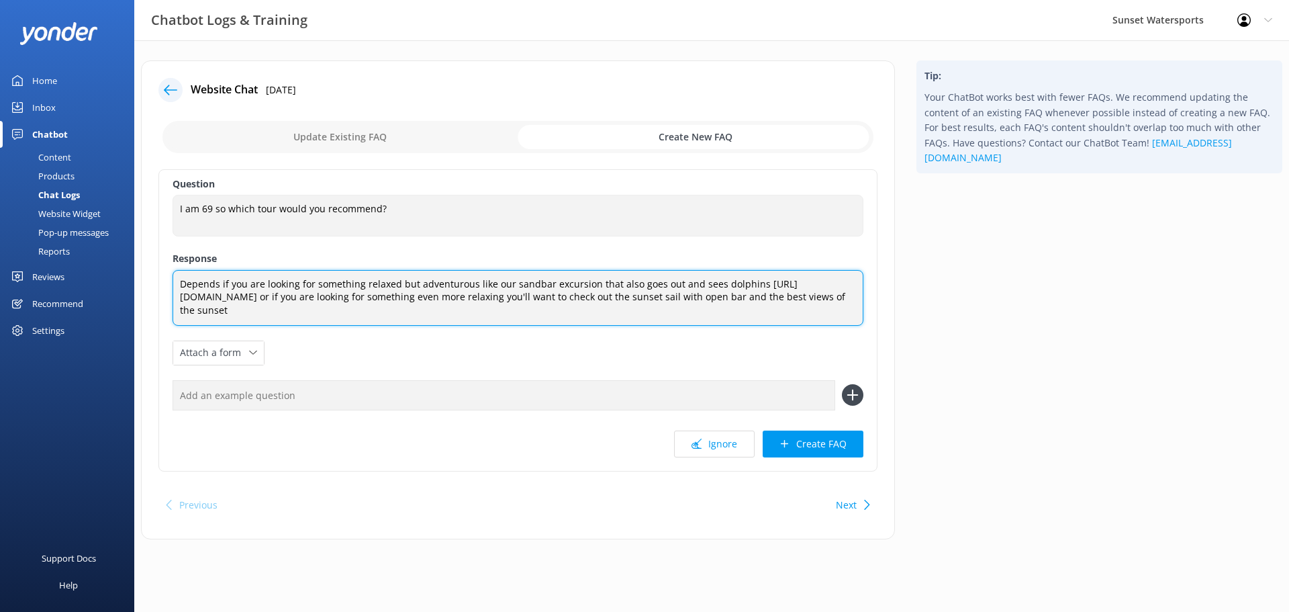
paste textarea "[URL][DOMAIN_NAME]"
click at [356, 283] on textarea "Depends if you are looking for something relaxed but adventurous like our sandb…" at bounding box center [518, 298] width 691 height 56
type textarea "Depends if you are looking for something relaxed but adventurous like our sandb…"
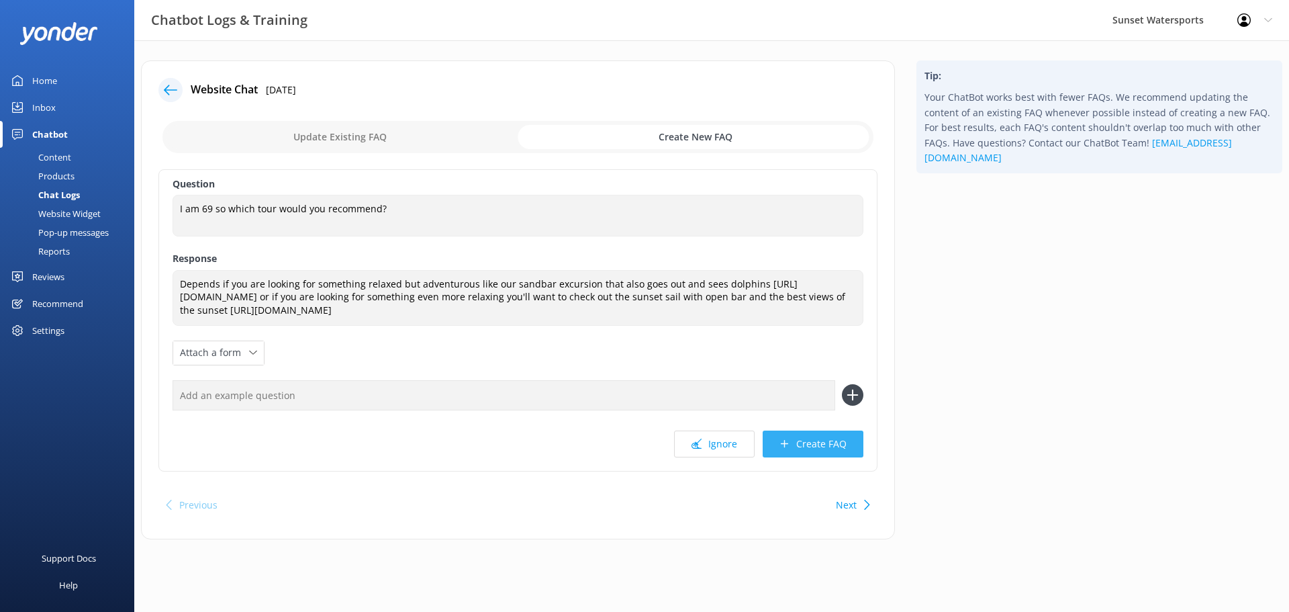
click at [810, 453] on button "Create FAQ" at bounding box center [813, 443] width 101 height 27
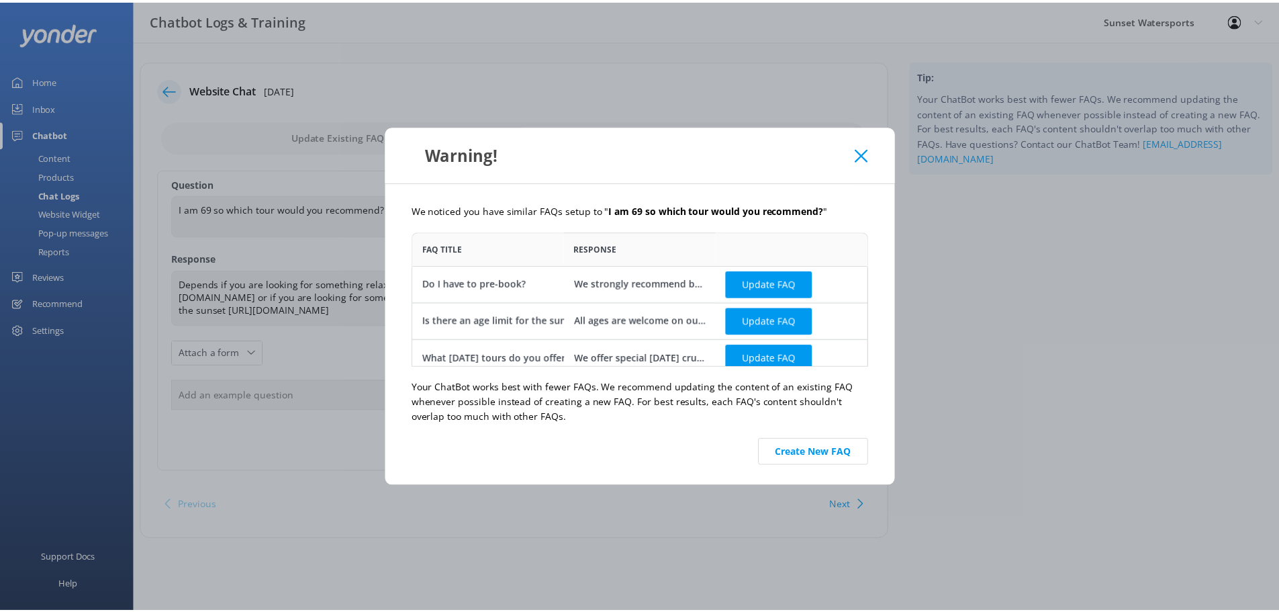
scroll to position [125, 450]
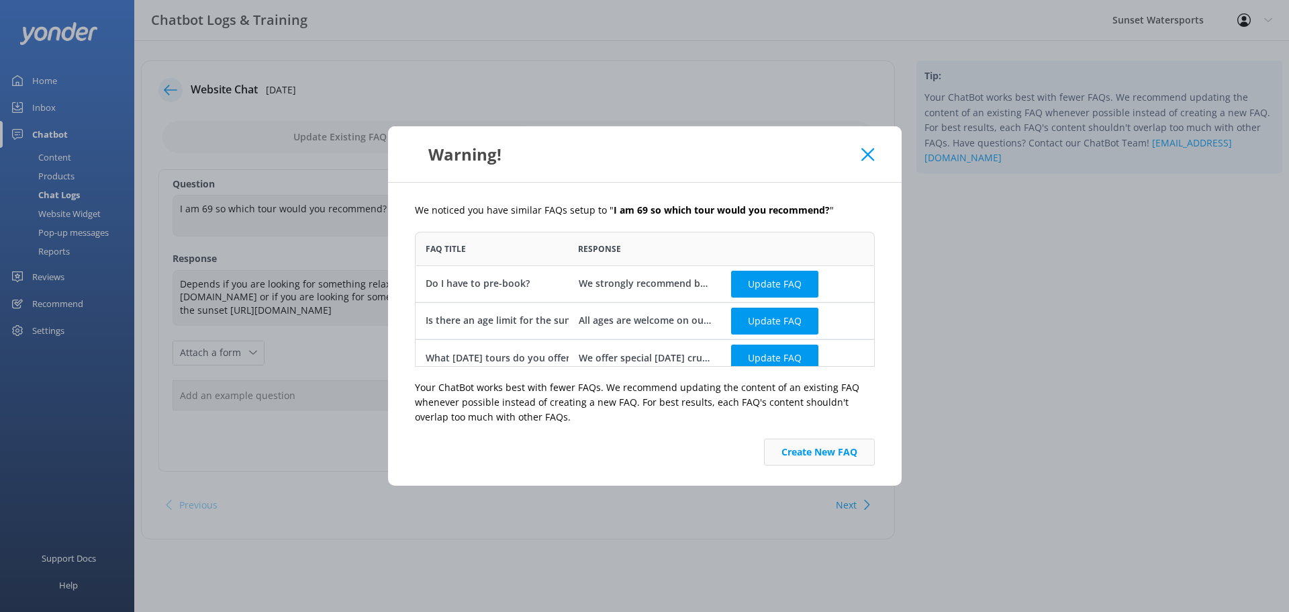
click at [792, 451] on button "Create New FAQ" at bounding box center [819, 451] width 111 height 27
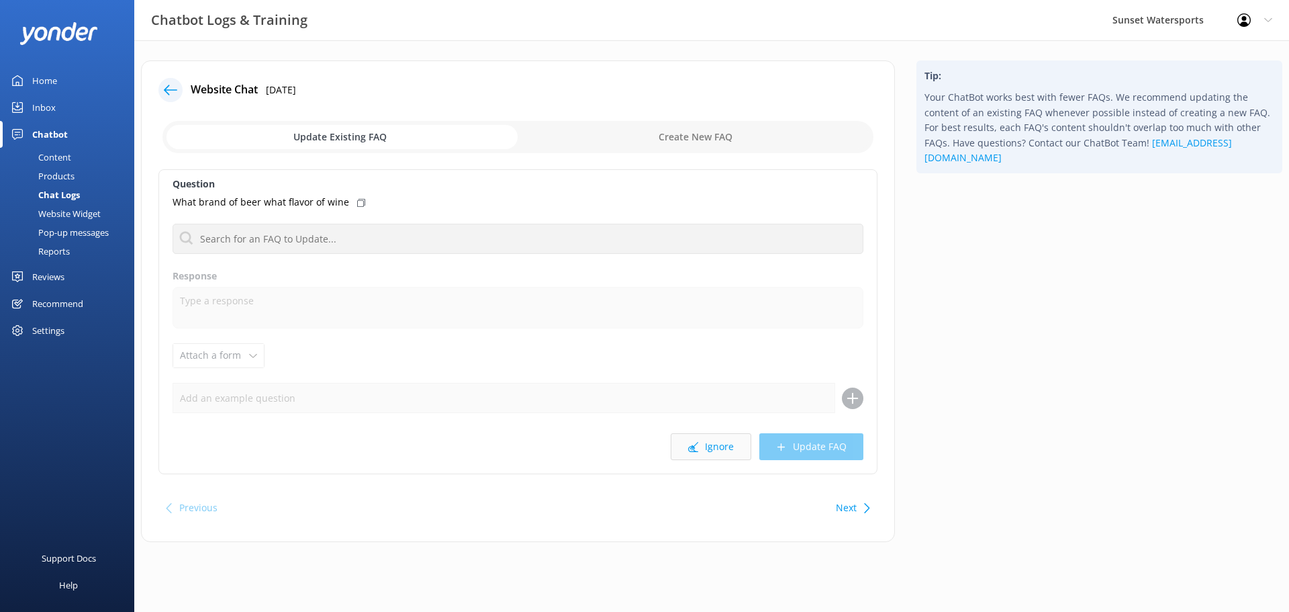
click at [709, 441] on button "Ignore" at bounding box center [711, 446] width 81 height 27
click at [709, 447] on button "Ignore" at bounding box center [711, 446] width 81 height 27
click at [709, 451] on button "Ignore" at bounding box center [711, 446] width 81 height 27
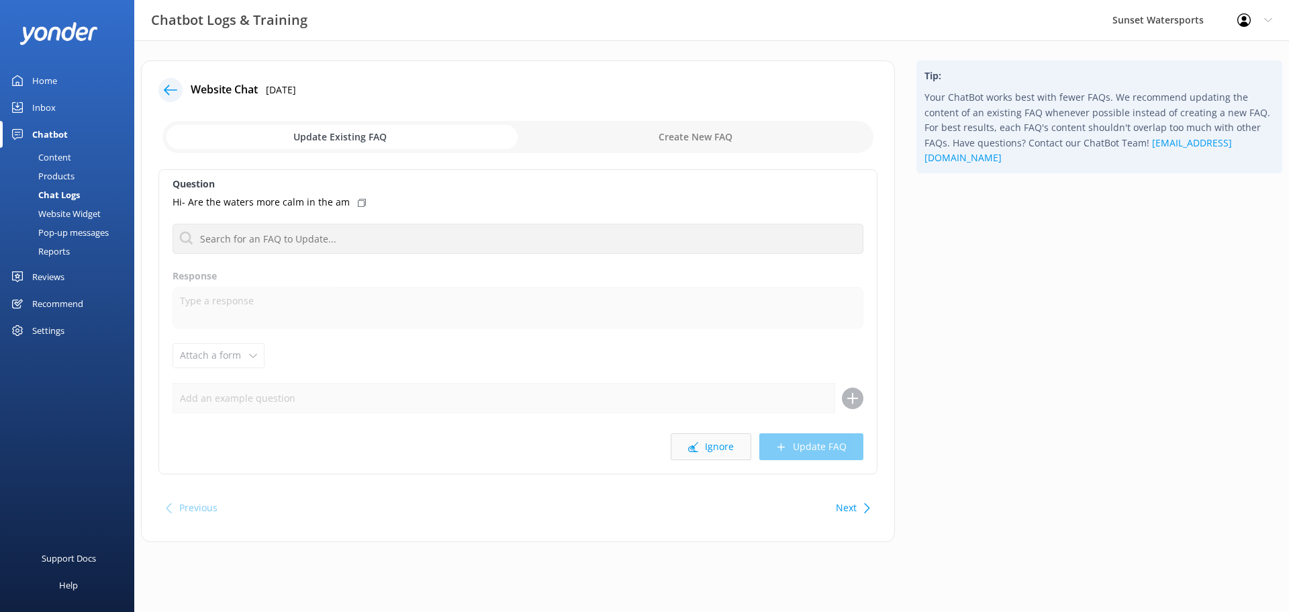
click at [711, 451] on button "Ignore" at bounding box center [711, 446] width 81 height 27
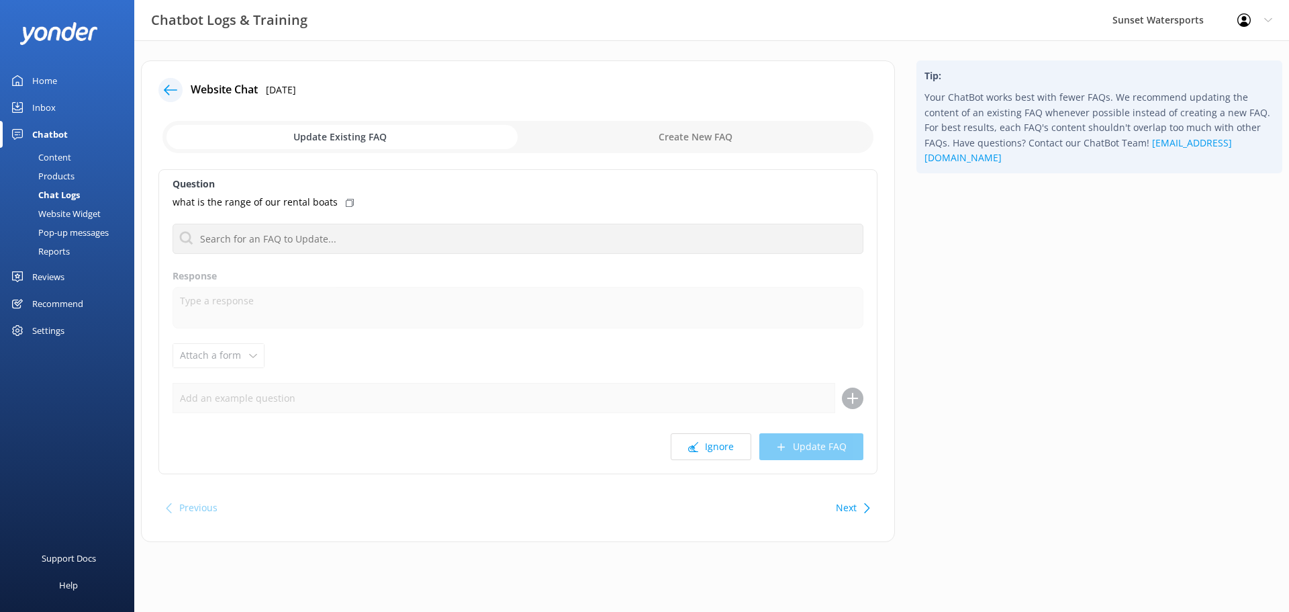
click at [711, 451] on button "Ignore" at bounding box center [711, 446] width 81 height 27
click at [56, 195] on div "Chat Logs" at bounding box center [44, 194] width 72 height 19
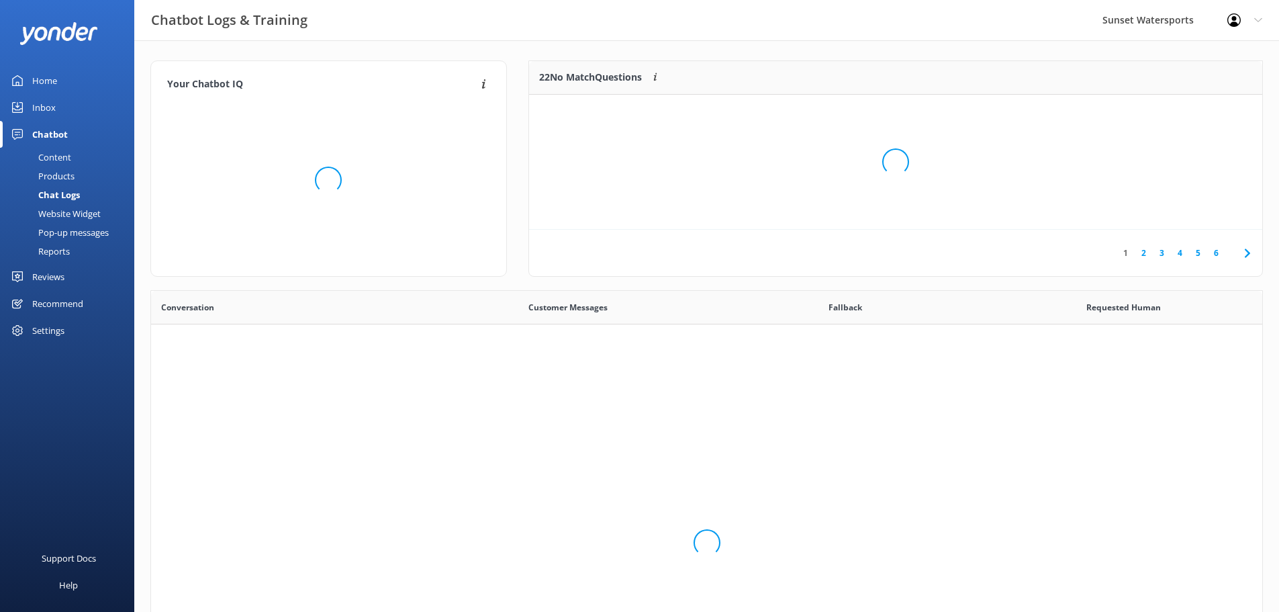
scroll to position [58, 723]
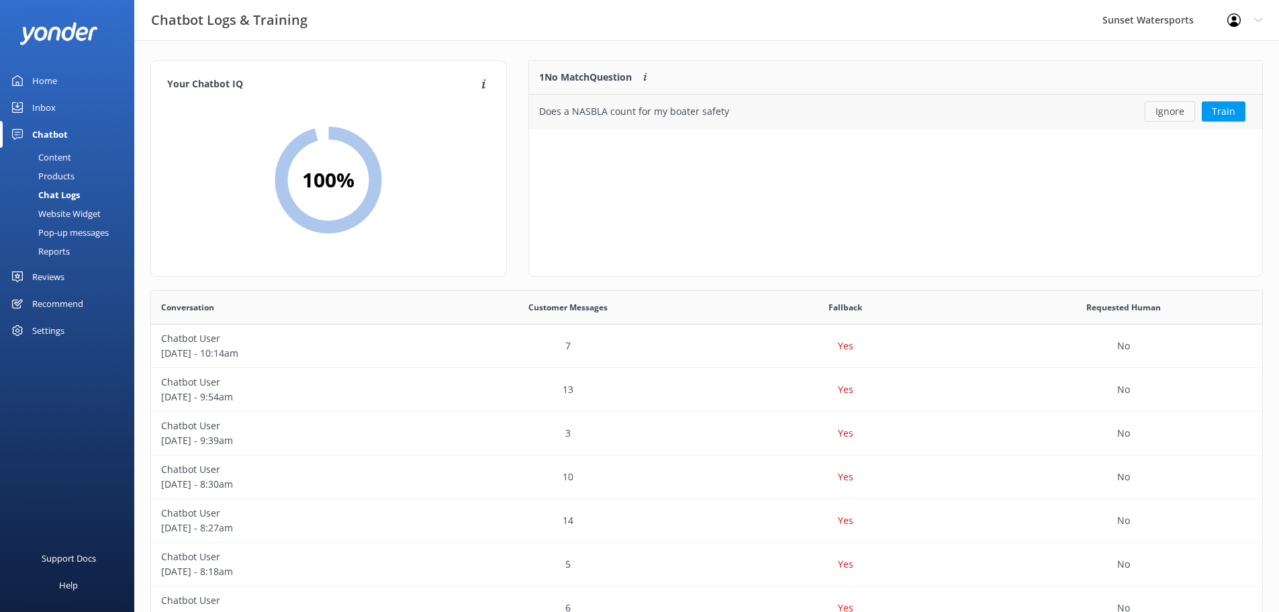
click at [1176, 113] on button "Ignore" at bounding box center [1170, 111] width 50 height 20
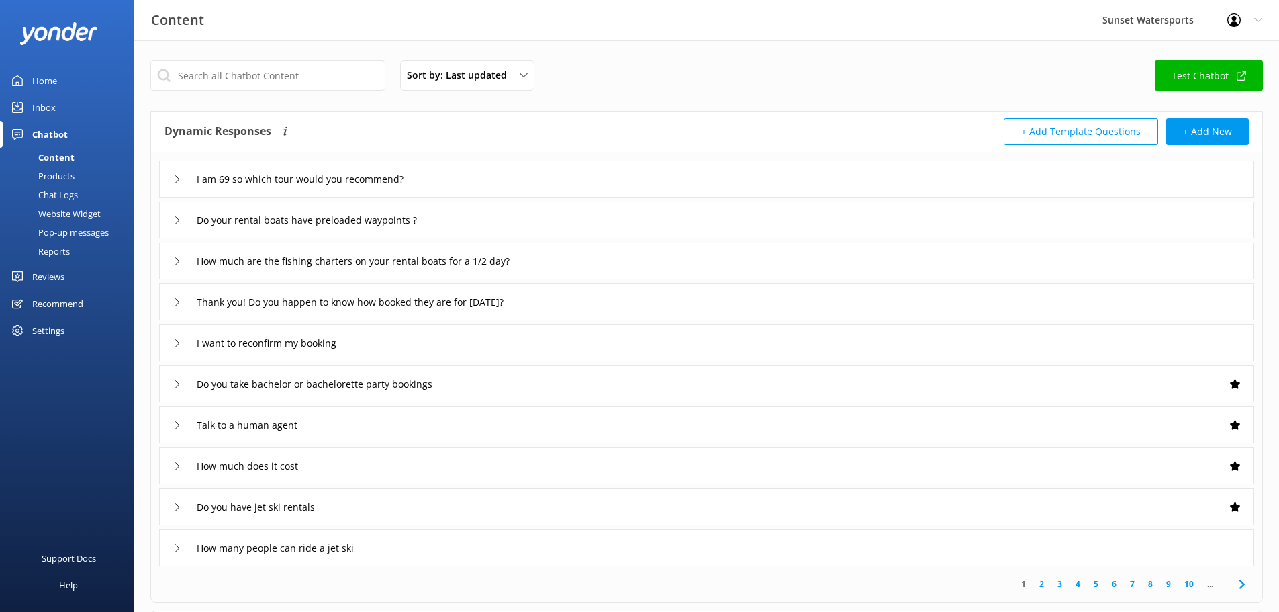
click at [58, 249] on div "Reports" at bounding box center [39, 251] width 62 height 19
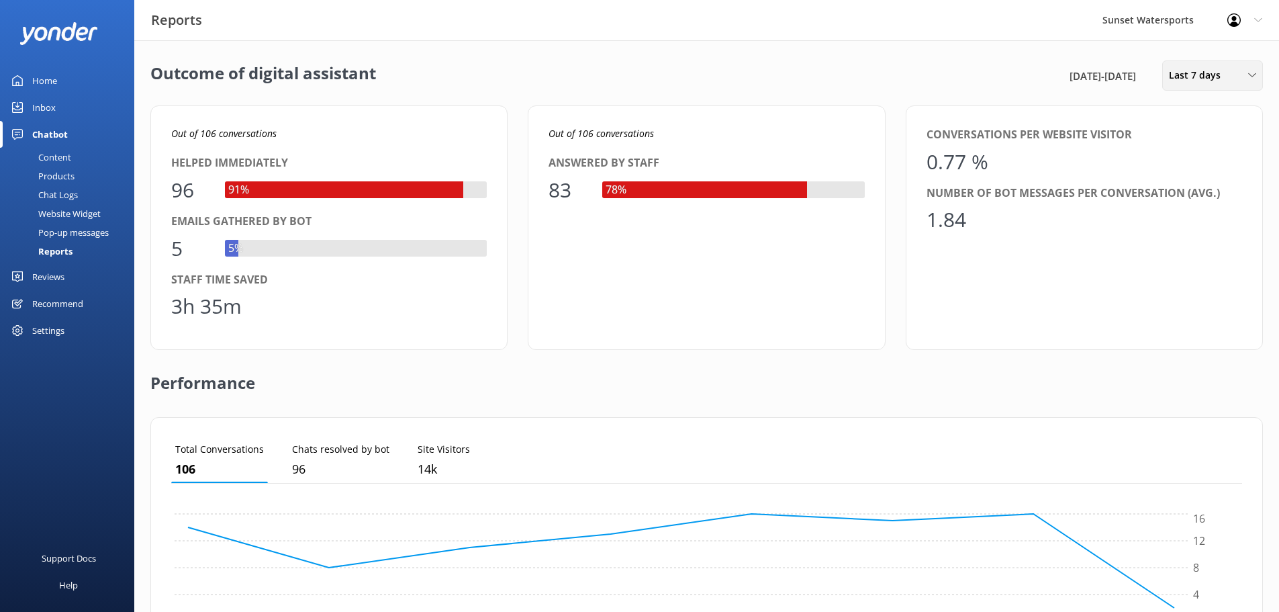
click at [1192, 66] on div "Last 7 days Last 7 days Last 30 days Last month Last 90 days Last 180 days Cust…" at bounding box center [1212, 75] width 101 height 30
click at [1201, 219] on div "Last 180 days" at bounding box center [1196, 215] width 52 height 13
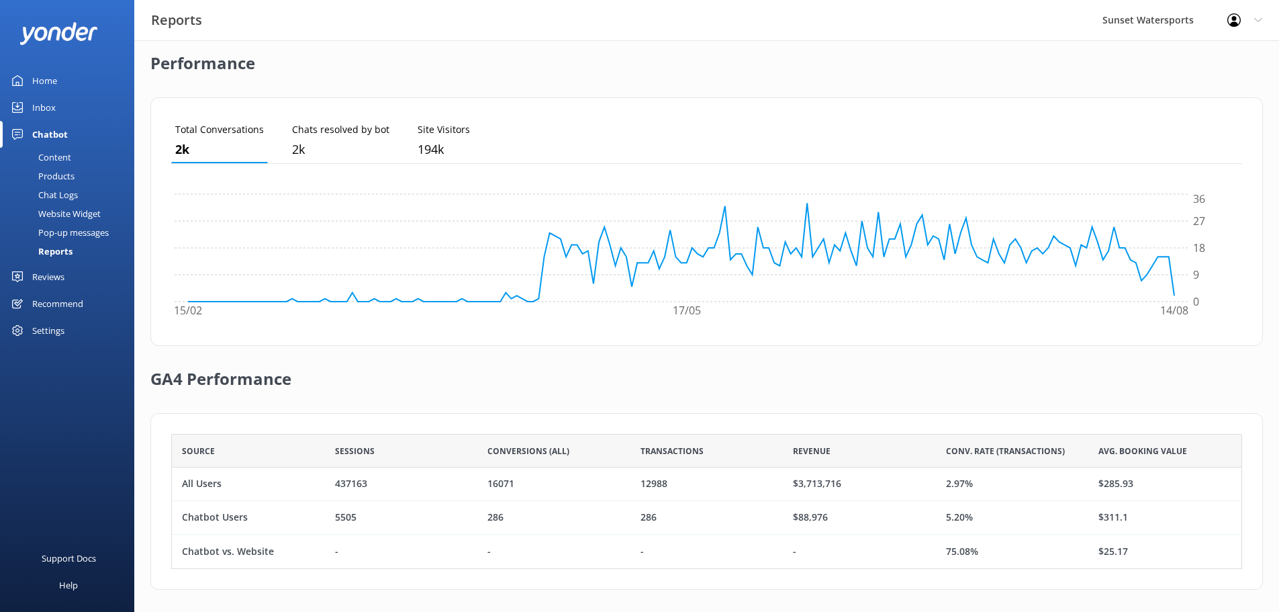
scroll to position [357, 0]
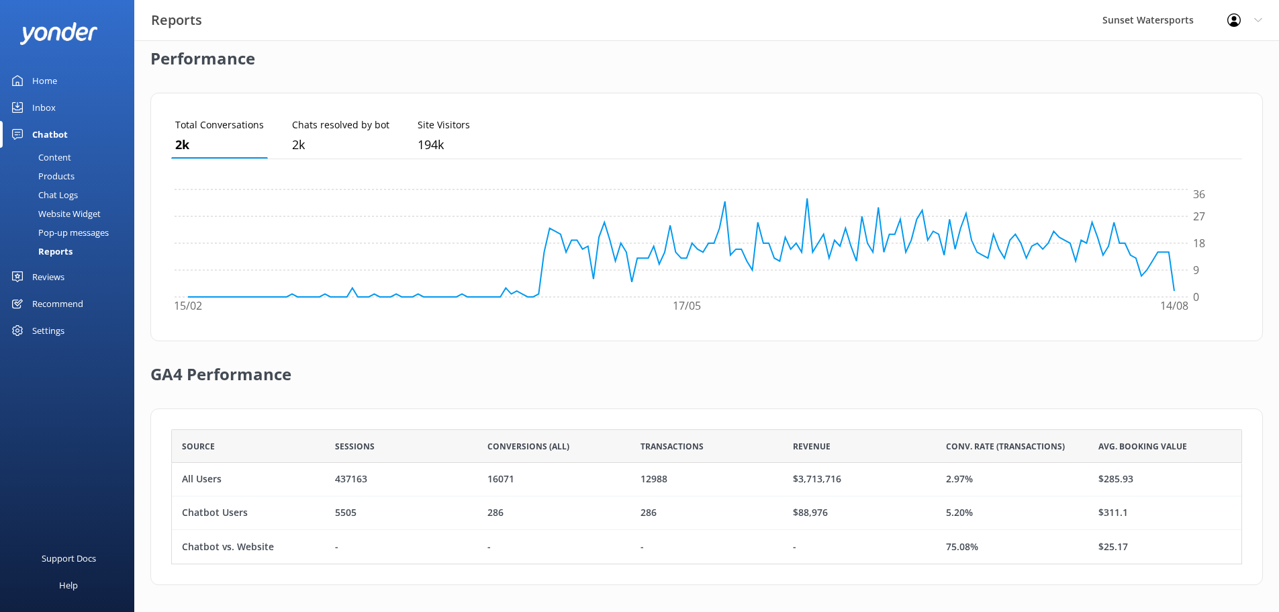
click at [63, 195] on div "Chat Logs" at bounding box center [43, 194] width 70 height 19
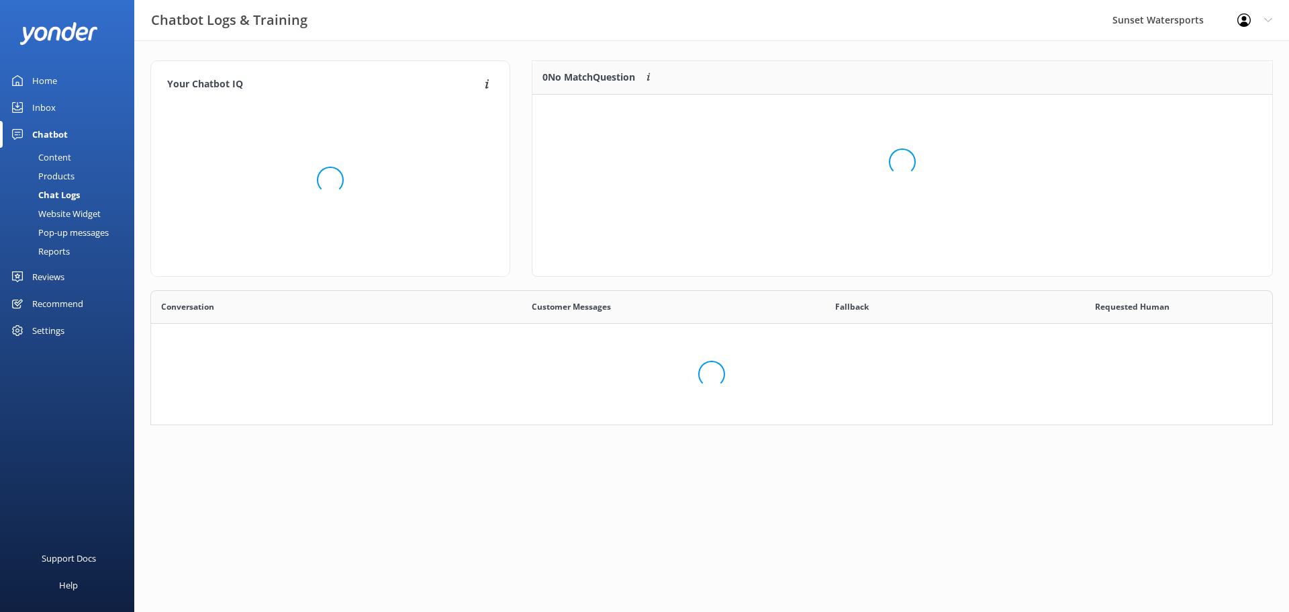
scroll to position [158, 723]
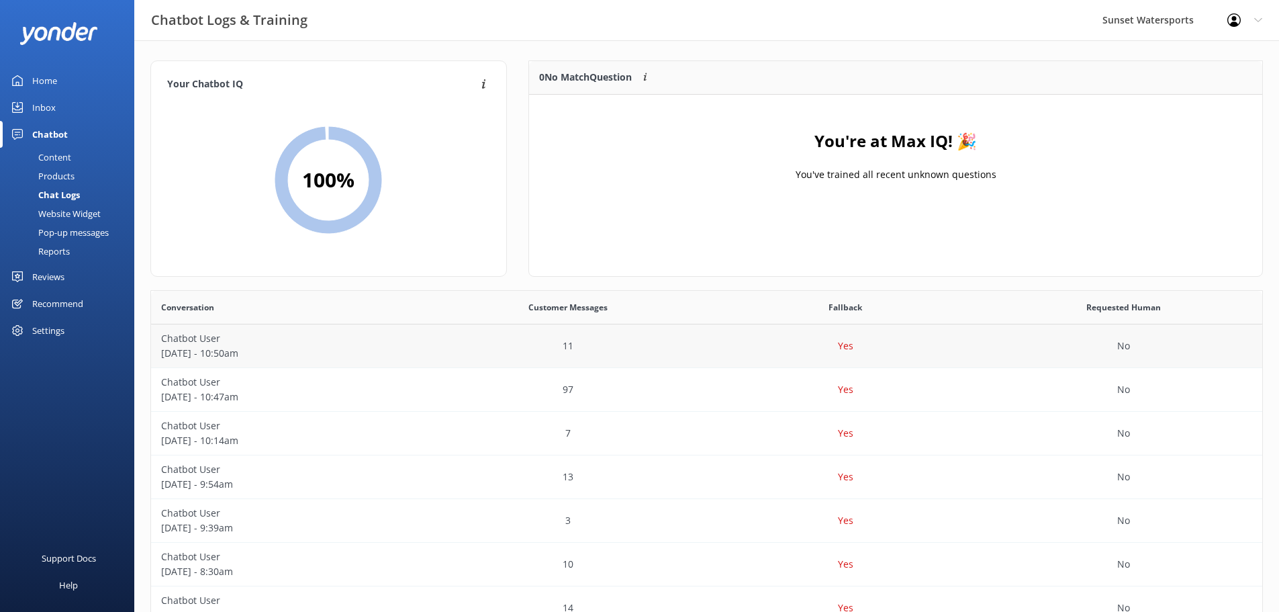
click at [351, 338] on p "Chatbot User" at bounding box center [290, 338] width 258 height 15
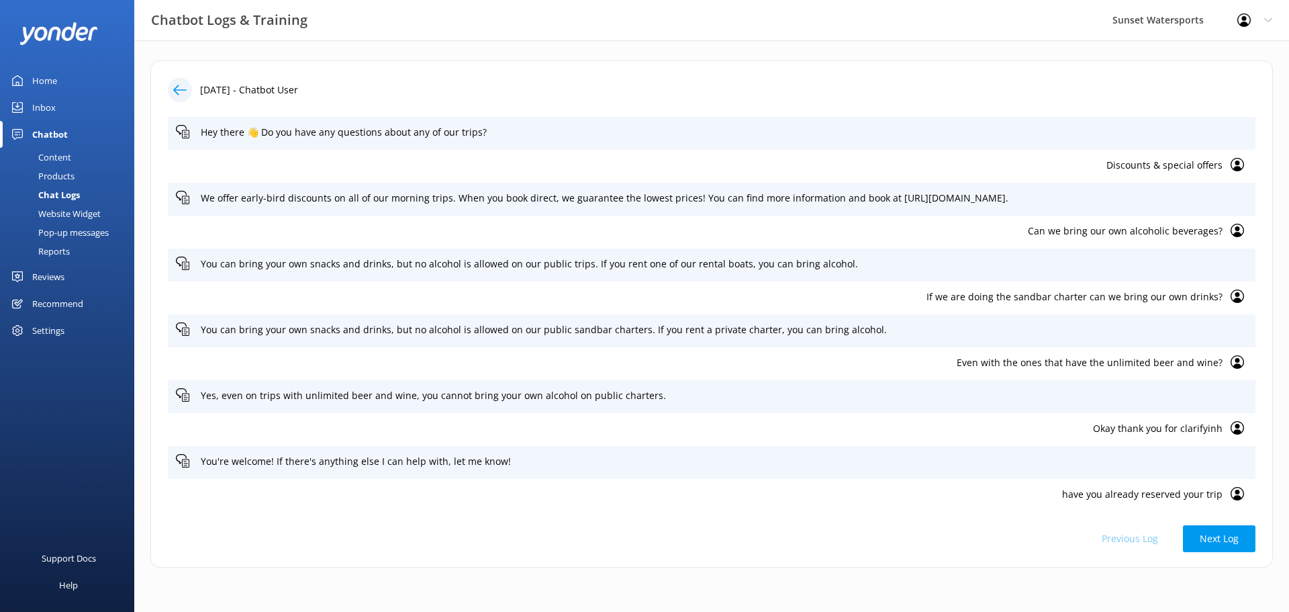
click at [181, 87] on icon at bounding box center [179, 89] width 13 height 13
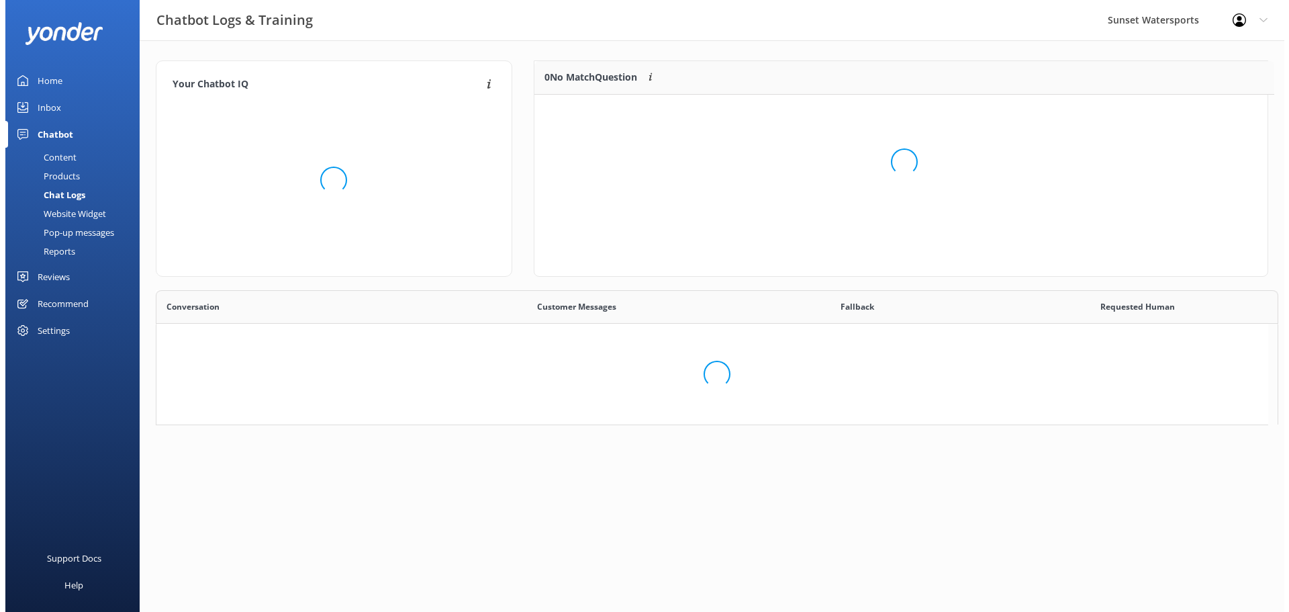
scroll to position [158, 723]
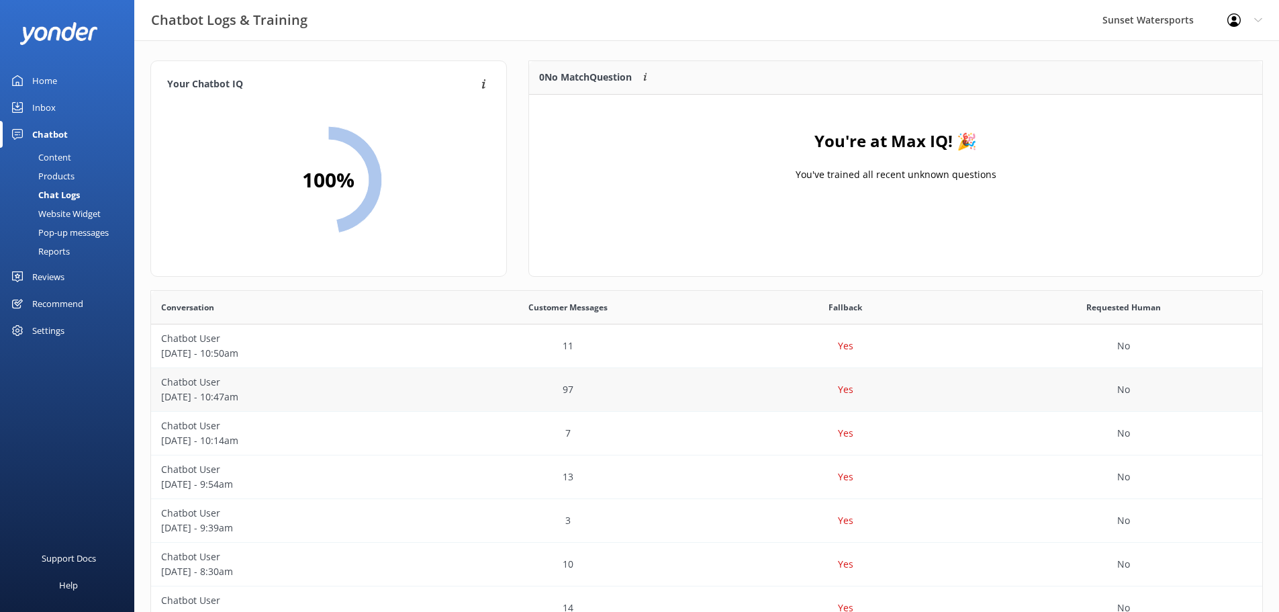
click at [256, 391] on p "August 15 - 10:47am" at bounding box center [290, 396] width 258 height 15
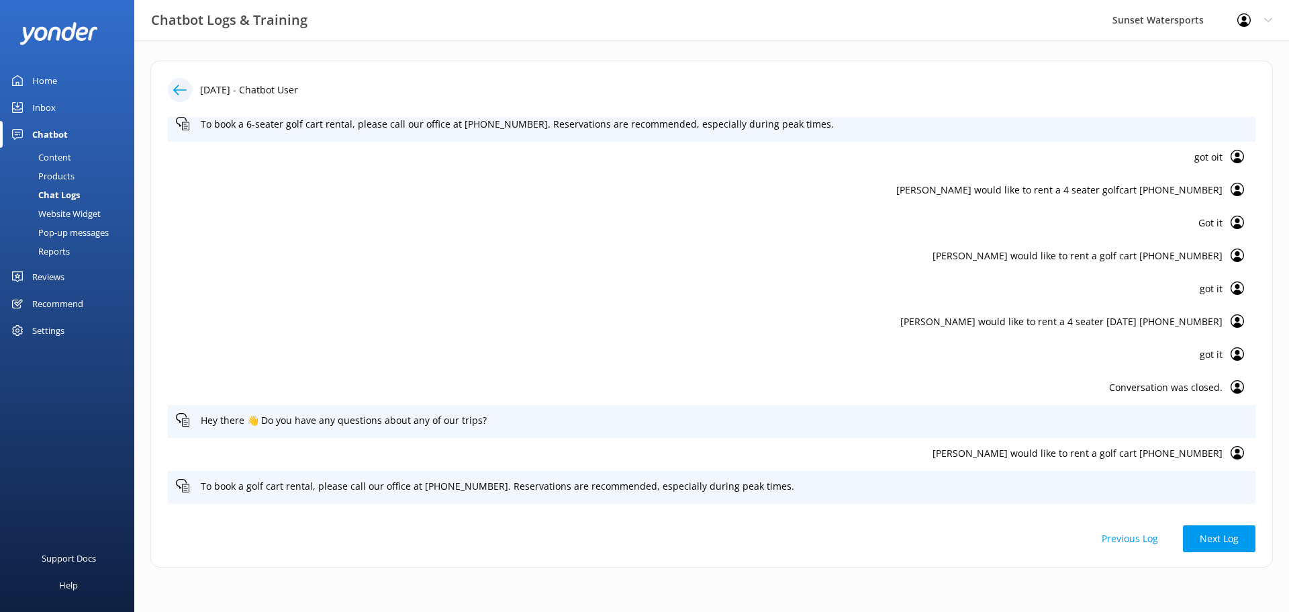
scroll to position [1477, 0]
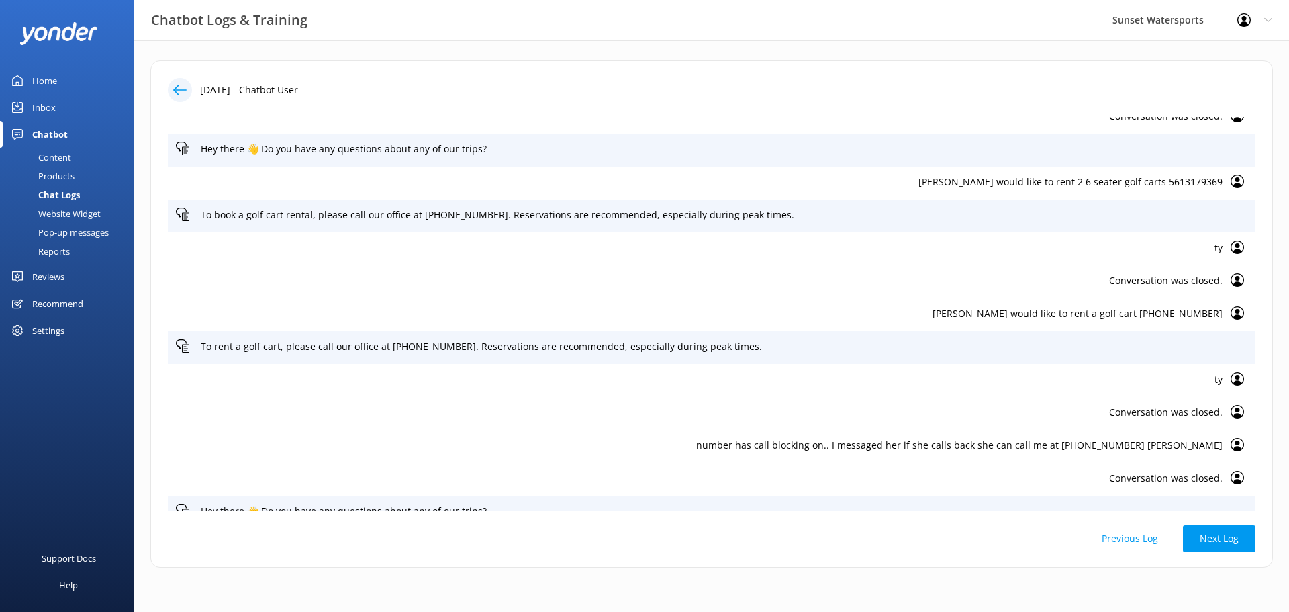
click at [181, 85] on icon at bounding box center [179, 89] width 13 height 13
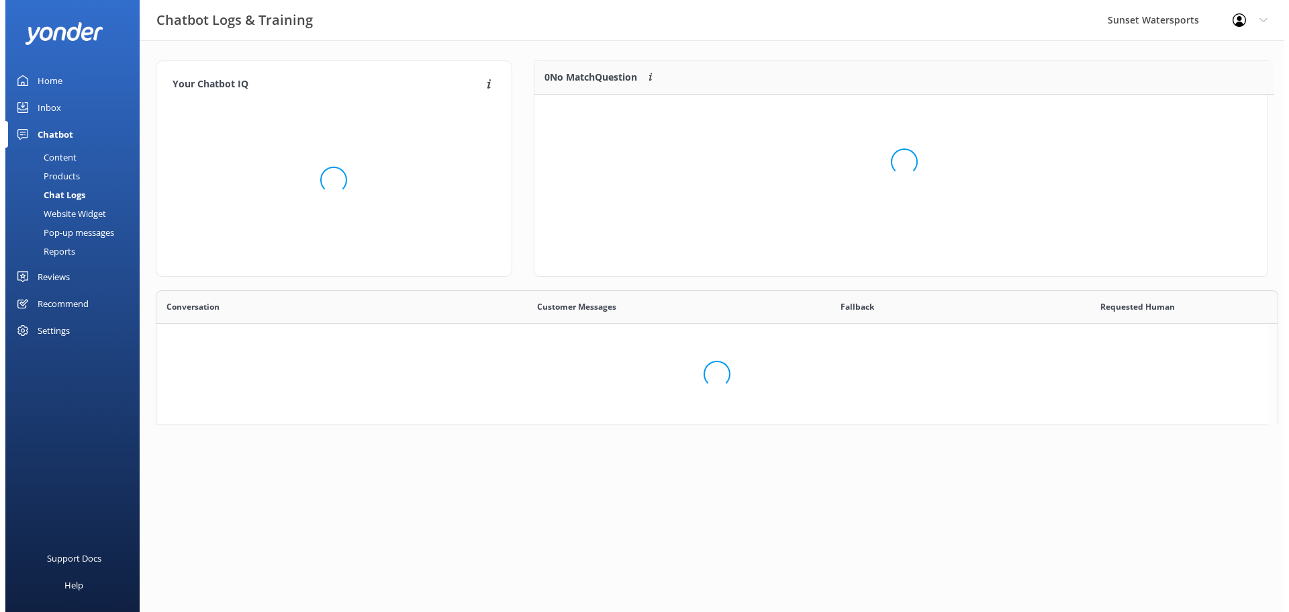
scroll to position [158, 723]
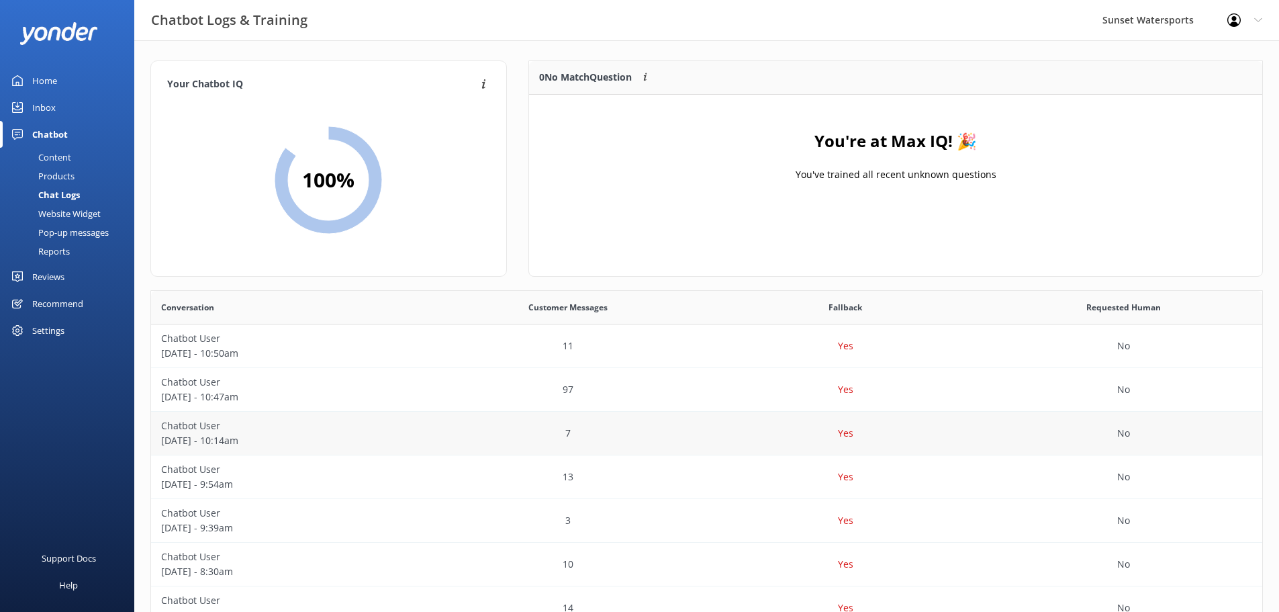
click at [272, 432] on p "Chatbot User" at bounding box center [290, 425] width 258 height 15
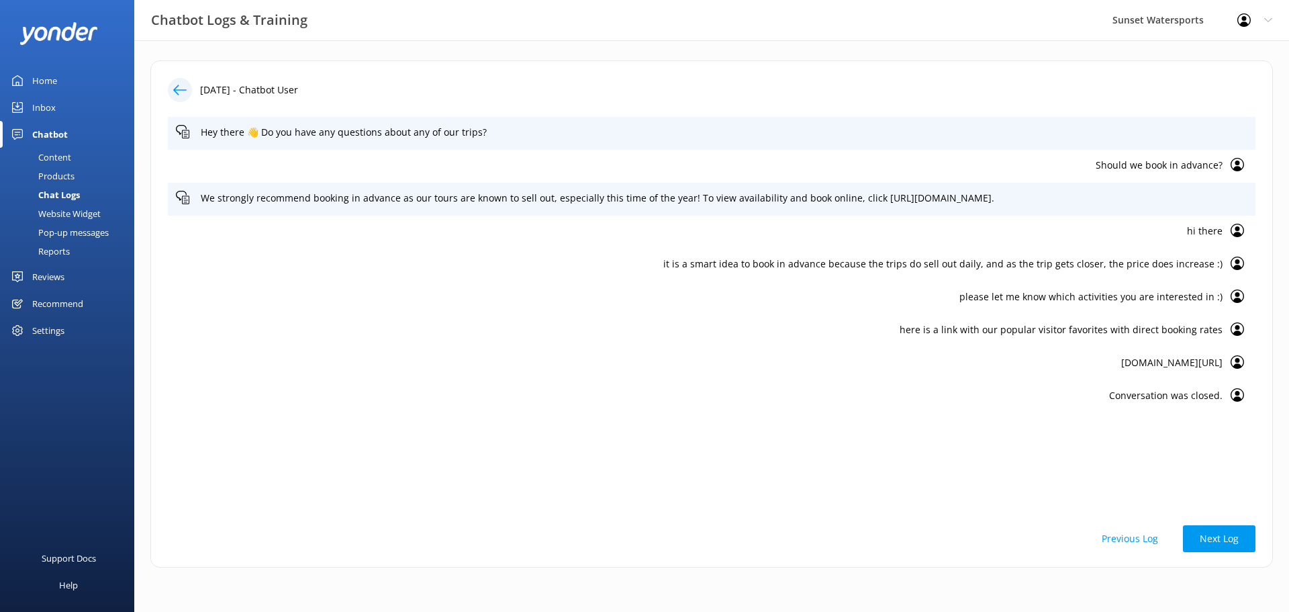
click at [181, 90] on icon at bounding box center [179, 89] width 13 height 13
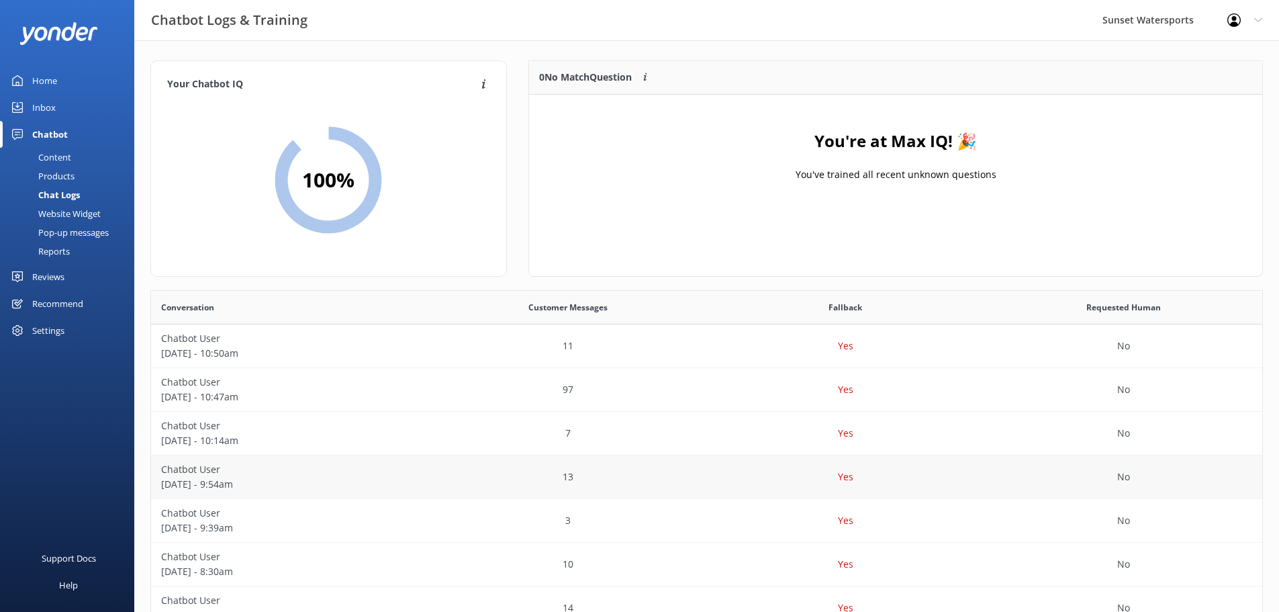
click at [312, 473] on p "Chatbot User" at bounding box center [290, 469] width 258 height 15
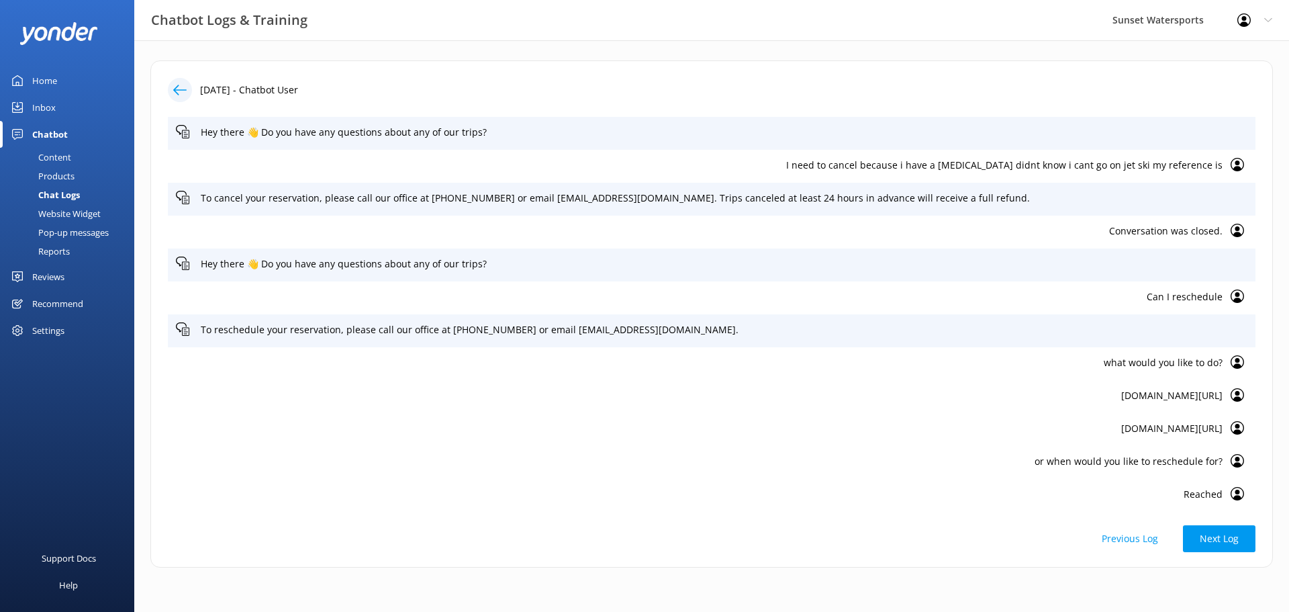
click at [179, 91] on icon at bounding box center [179, 89] width 13 height 13
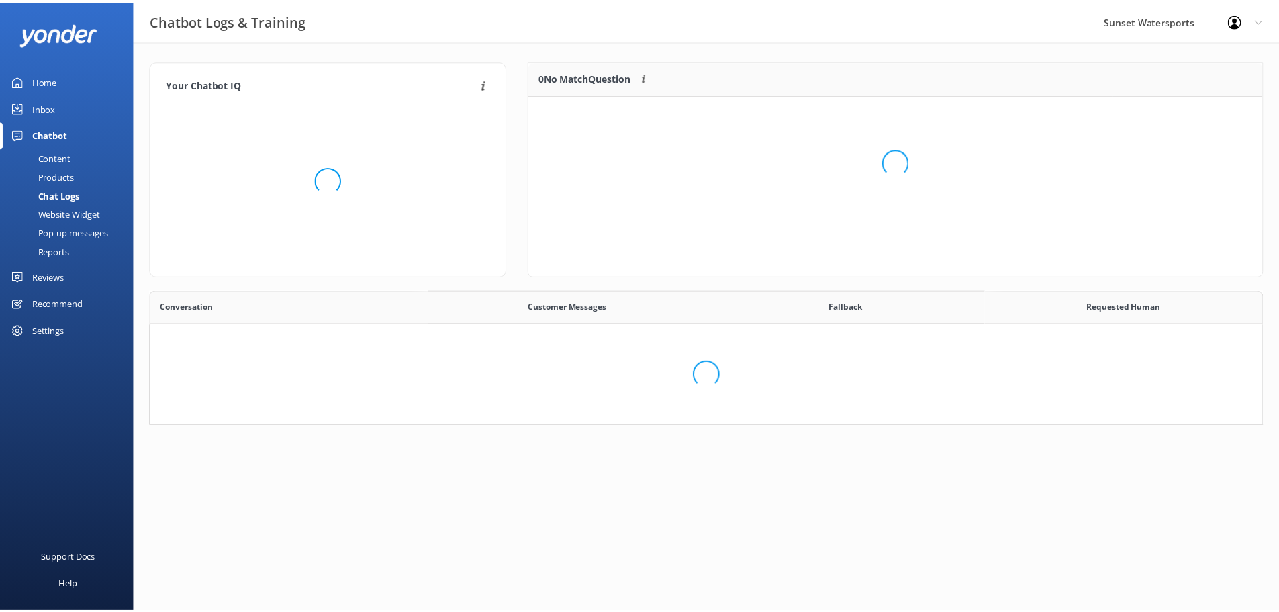
scroll to position [125, 1113]
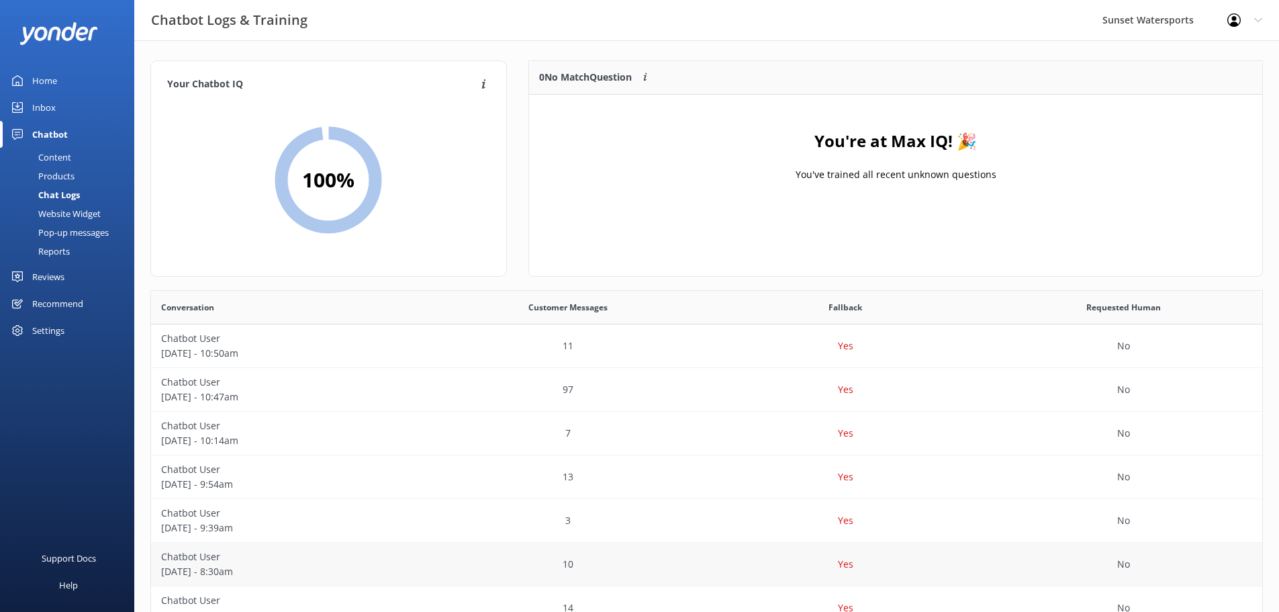
click at [353, 558] on p "Chatbot User" at bounding box center [290, 556] width 258 height 15
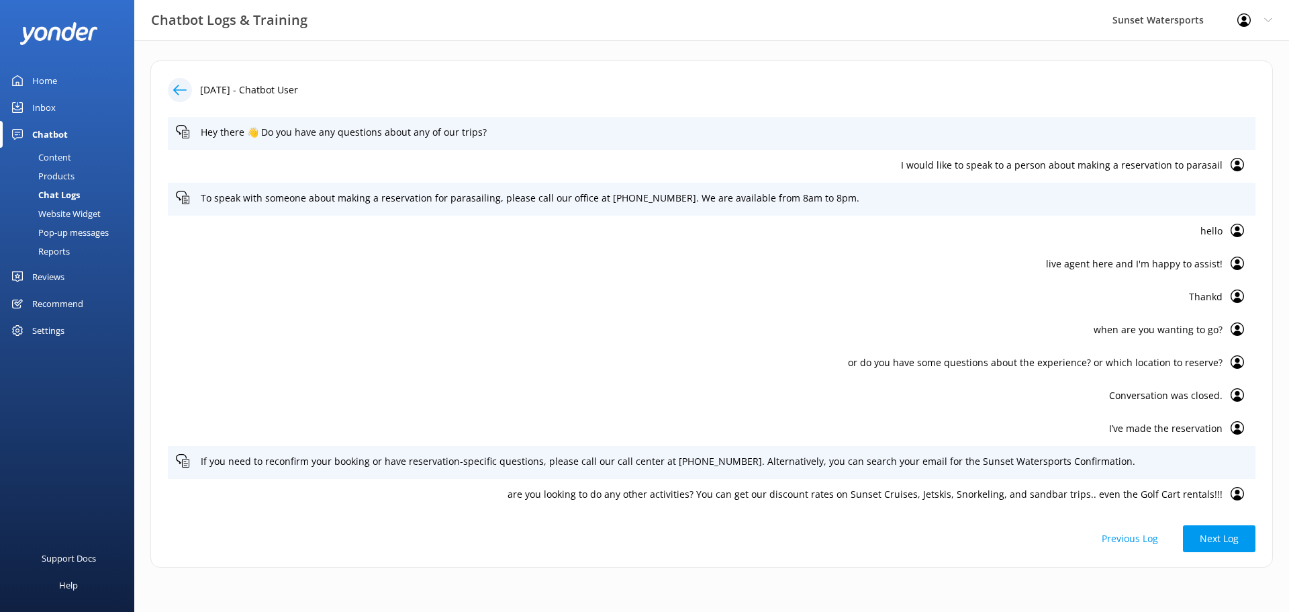
click at [183, 93] on icon at bounding box center [179, 89] width 13 height 13
